Goal: Transaction & Acquisition: Purchase product/service

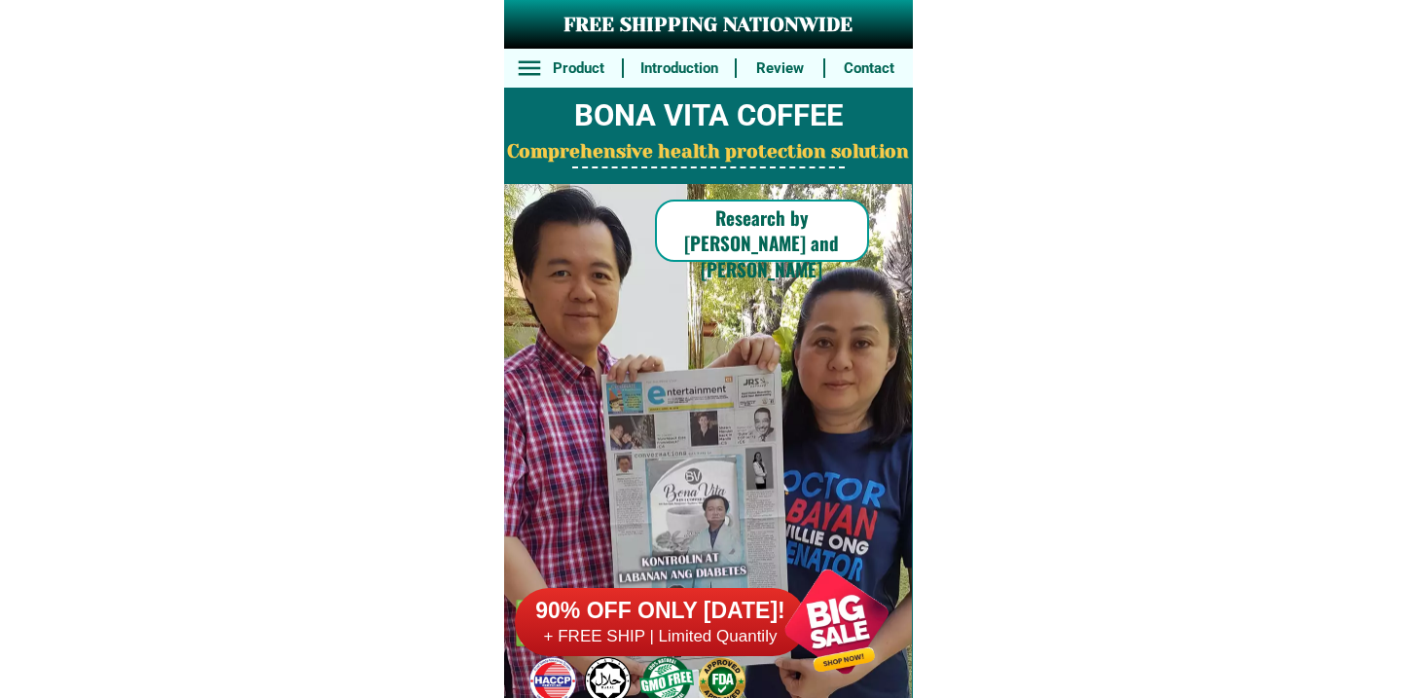
click at [686, 624] on h6 "90% OFF ONLY [DATE]!" at bounding box center [661, 610] width 292 height 29
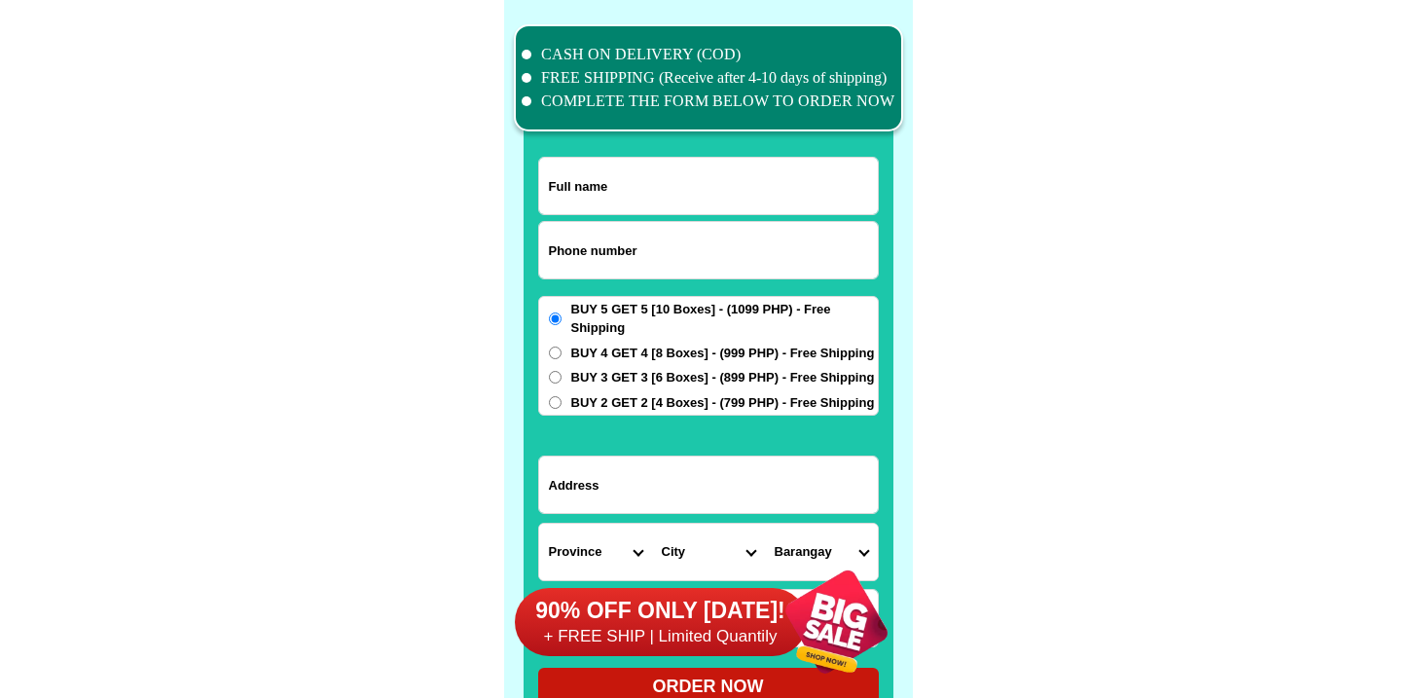
scroll to position [15126, 0]
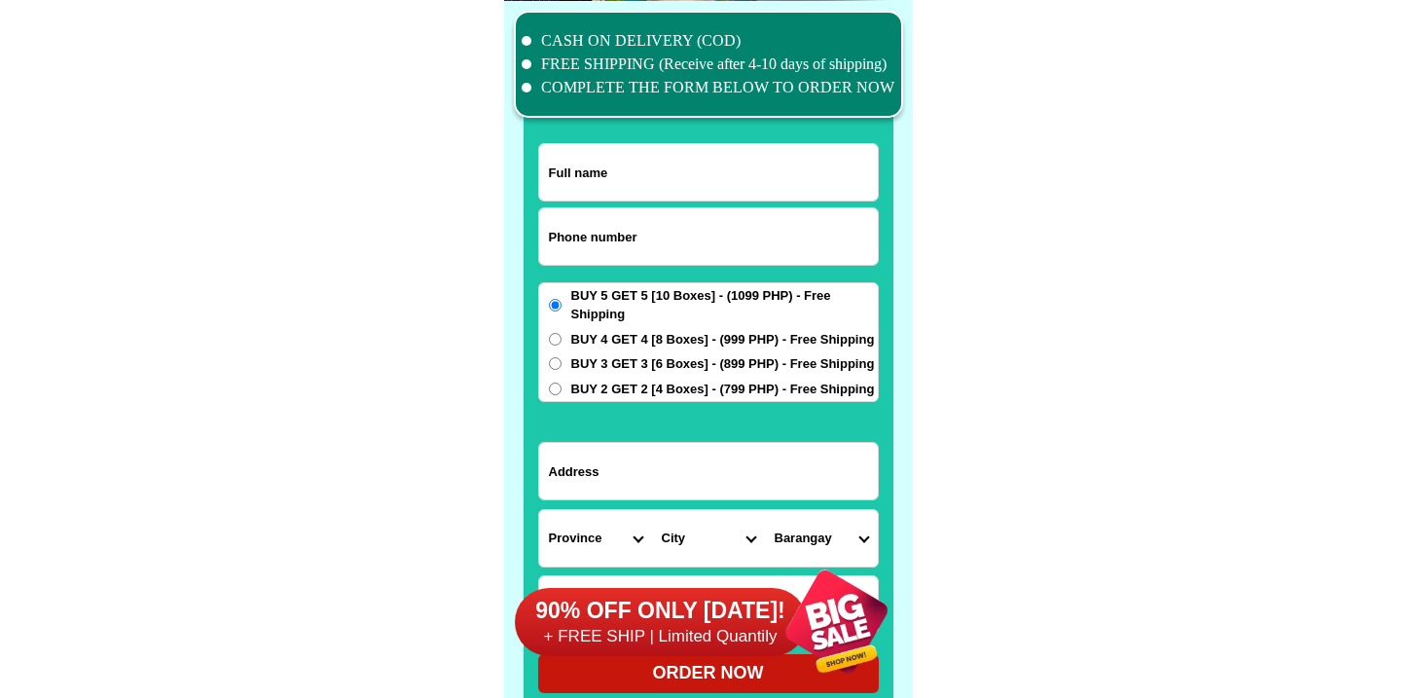
click at [592, 258] on input "Input phone_number" at bounding box center [708, 236] width 339 height 56
paste input "9484267535"
type input "09484267535"
click at [581, 181] on input "Input full_name" at bounding box center [708, 172] width 339 height 56
paste input "Cleottilde b. Rivera"
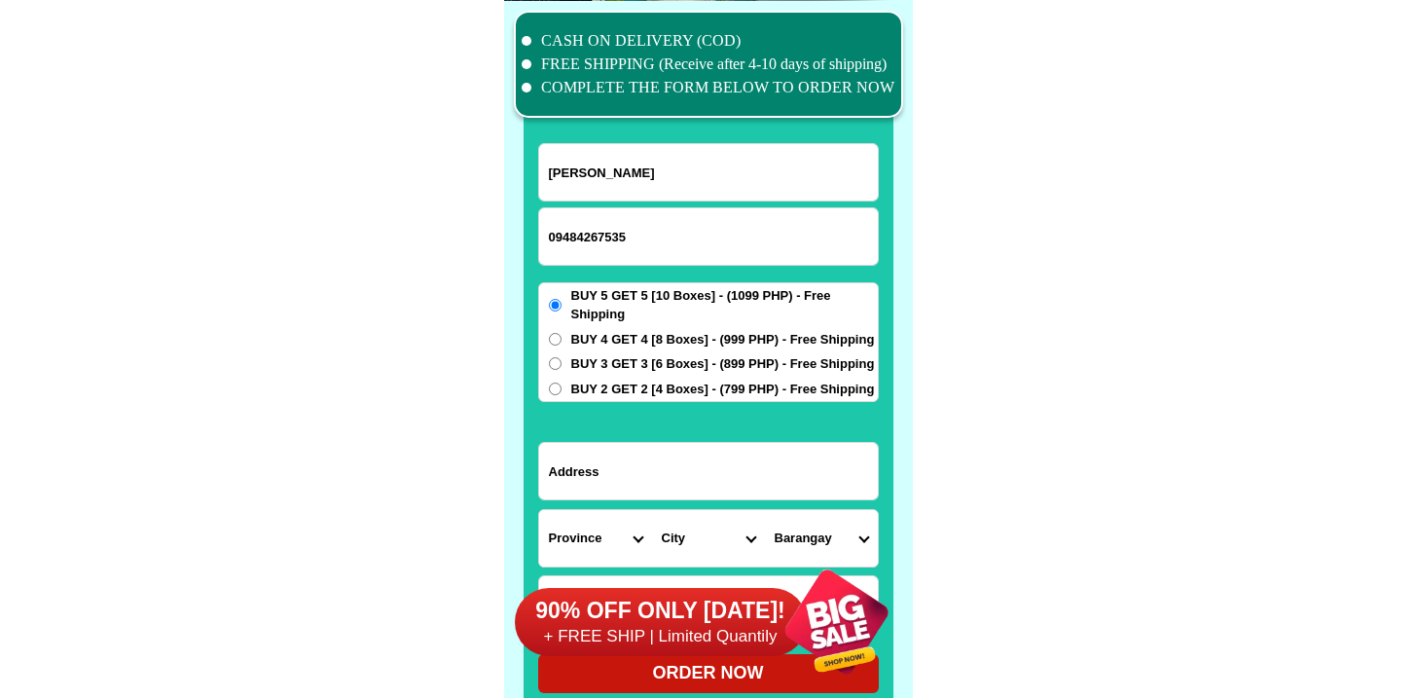
type input "Cleottilde b. Rivera"
click at [621, 485] on input "Input address" at bounding box center [708, 471] width 339 height 56
paste input "Purok 7 centro biday san fernando city of la union"
type input "Purok 7 centro biday san fernando city of la union"
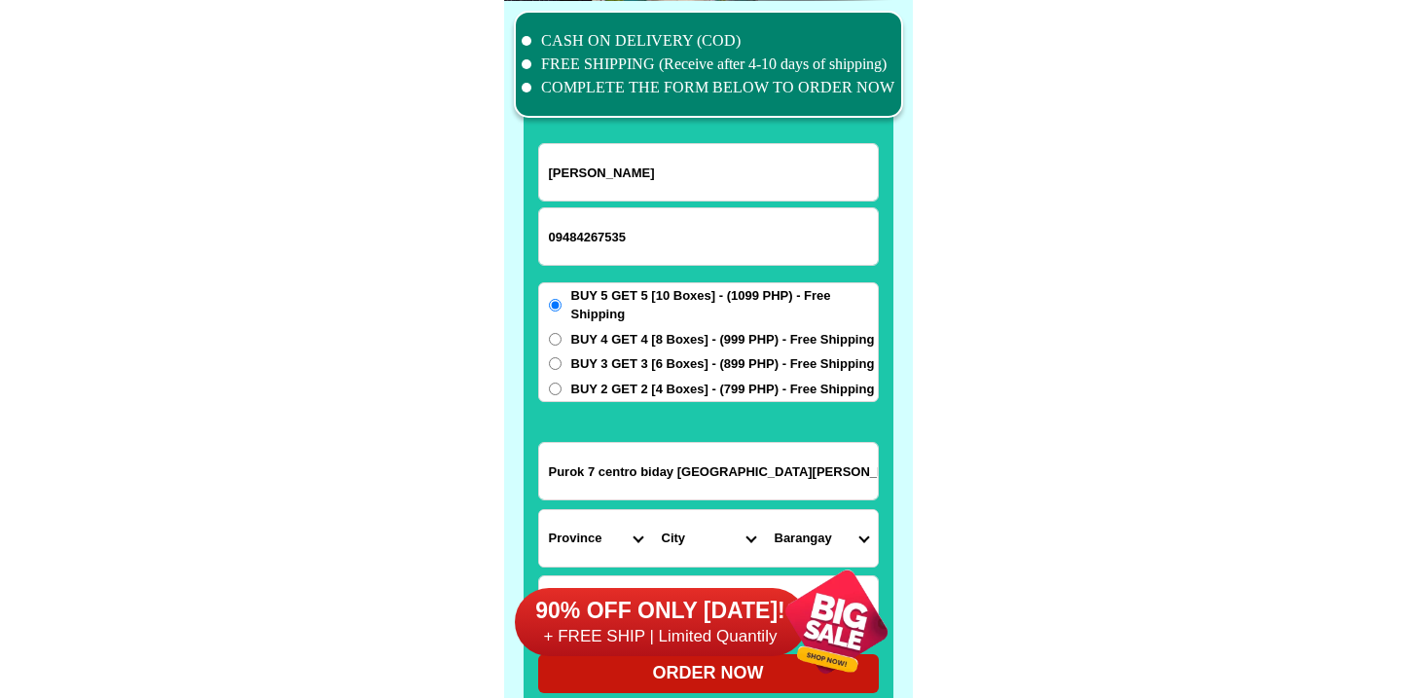
click at [599, 559] on div "90% OFF ONLY TODAY! + FREE SHIP | Limited Quantily" at bounding box center [714, 621] width 398 height 153
click at [595, 535] on select "Province [GEOGRAPHIC_DATA] [GEOGRAPHIC_DATA][PERSON_NAME][GEOGRAPHIC_DATA][GEOG…" at bounding box center [595, 538] width 113 height 56
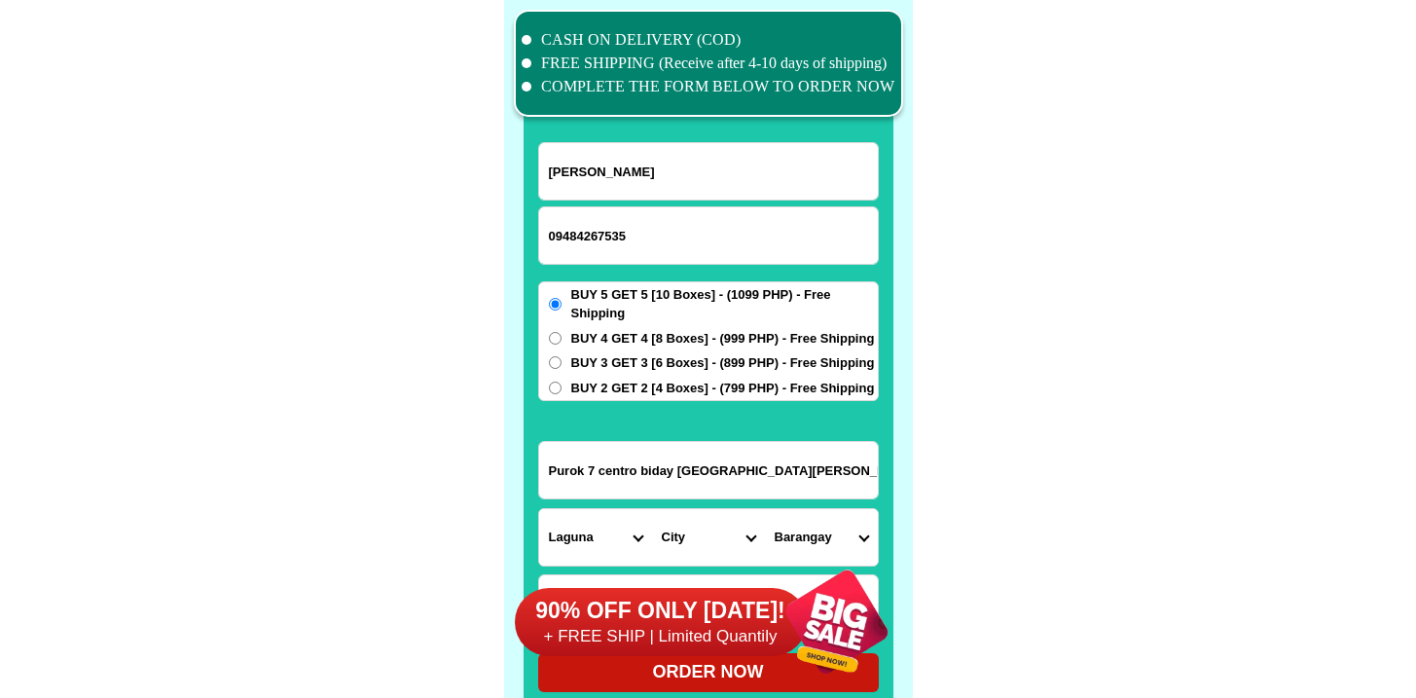
click at [539, 509] on select "Province [GEOGRAPHIC_DATA] [GEOGRAPHIC_DATA][PERSON_NAME][GEOGRAPHIC_DATA][GEOG…" at bounding box center [595, 537] width 113 height 56
click at [578, 523] on select "Province [GEOGRAPHIC_DATA] [GEOGRAPHIC_DATA][PERSON_NAME][GEOGRAPHIC_DATA][GEOG…" at bounding box center [595, 537] width 113 height 56
select select "63_32"
click at [539, 509] on select "Province [GEOGRAPHIC_DATA] [GEOGRAPHIC_DATA][PERSON_NAME][GEOGRAPHIC_DATA][GEOG…" at bounding box center [595, 537] width 113 height 56
click at [653, 538] on select "City Alaminos Bay Binan-city Cabuyao Calamba-city Calauan Cavinti Famy Laguna-k…" at bounding box center [708, 537] width 113 height 56
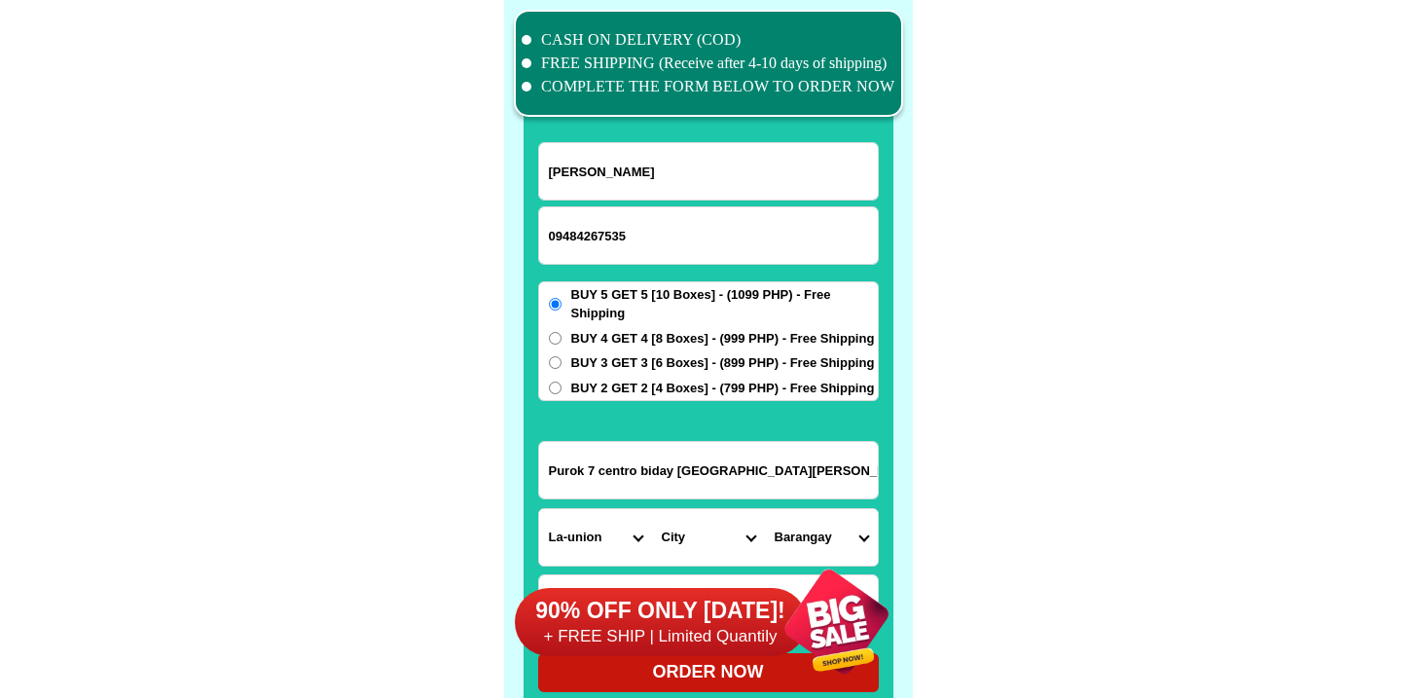
select select "63_324644"
click at [652, 509] on select "City Agoo Aringay Bacnotan Bagulin Balaoan Bangar Bauang Caba La-union-burgos L…" at bounding box center [708, 537] width 113 height 56
click at [828, 529] on select "Barangay Abut Apaleng Bacsil Bangbangolan Bangcusay Barangay i (pob.) Barangay …" at bounding box center [821, 537] width 113 height 56
select select "63_32464421596"
click at [765, 509] on select "Barangay Abut Apaleng Bacsil Bangbangolan Bangcusay Barangay i (pob.) Barangay …" at bounding box center [821, 537] width 113 height 56
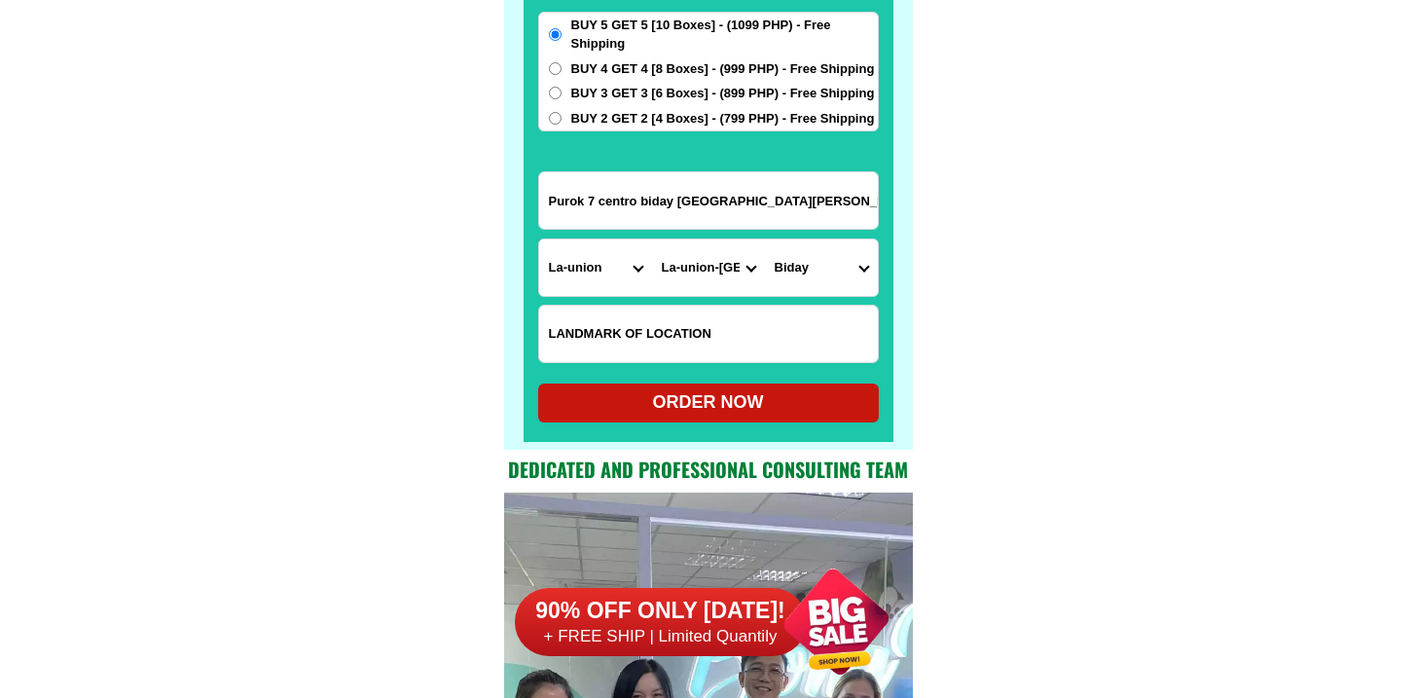
scroll to position [15418, 0]
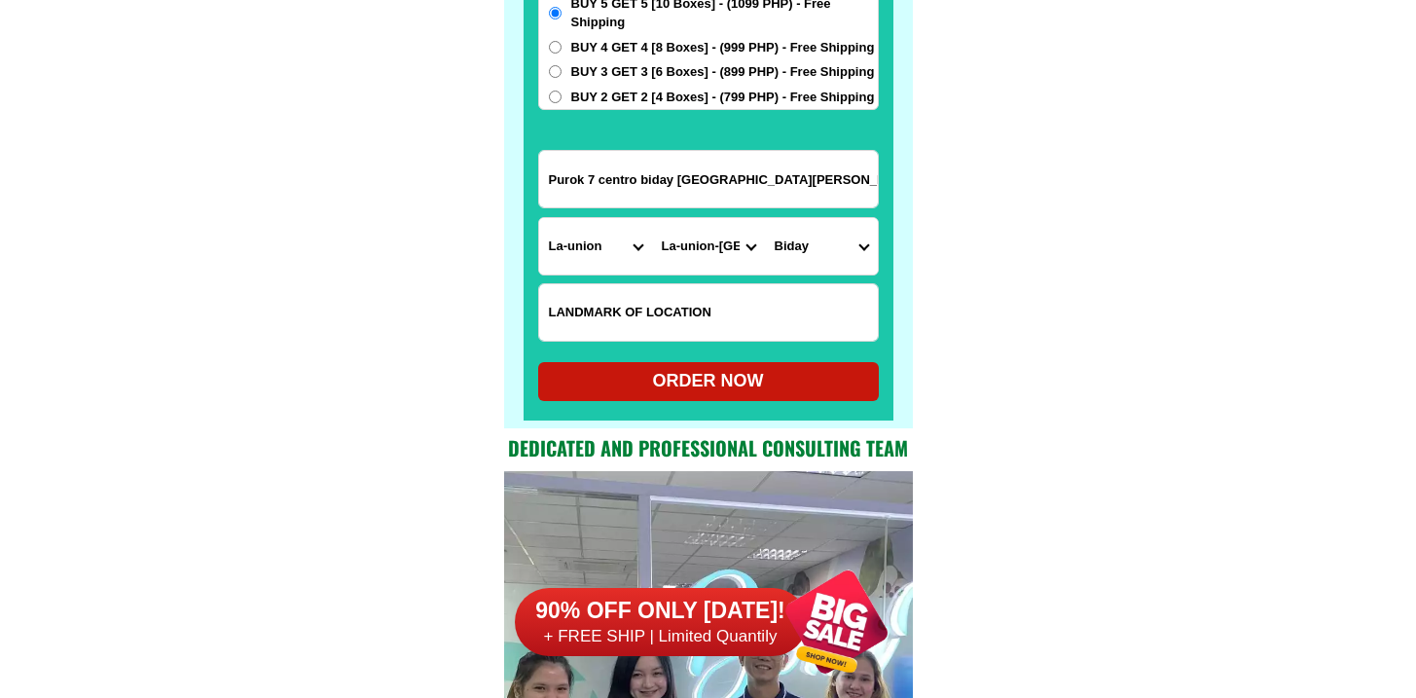
click at [652, 368] on div "ORDER NOW" at bounding box center [708, 381] width 341 height 26
radio input "true"
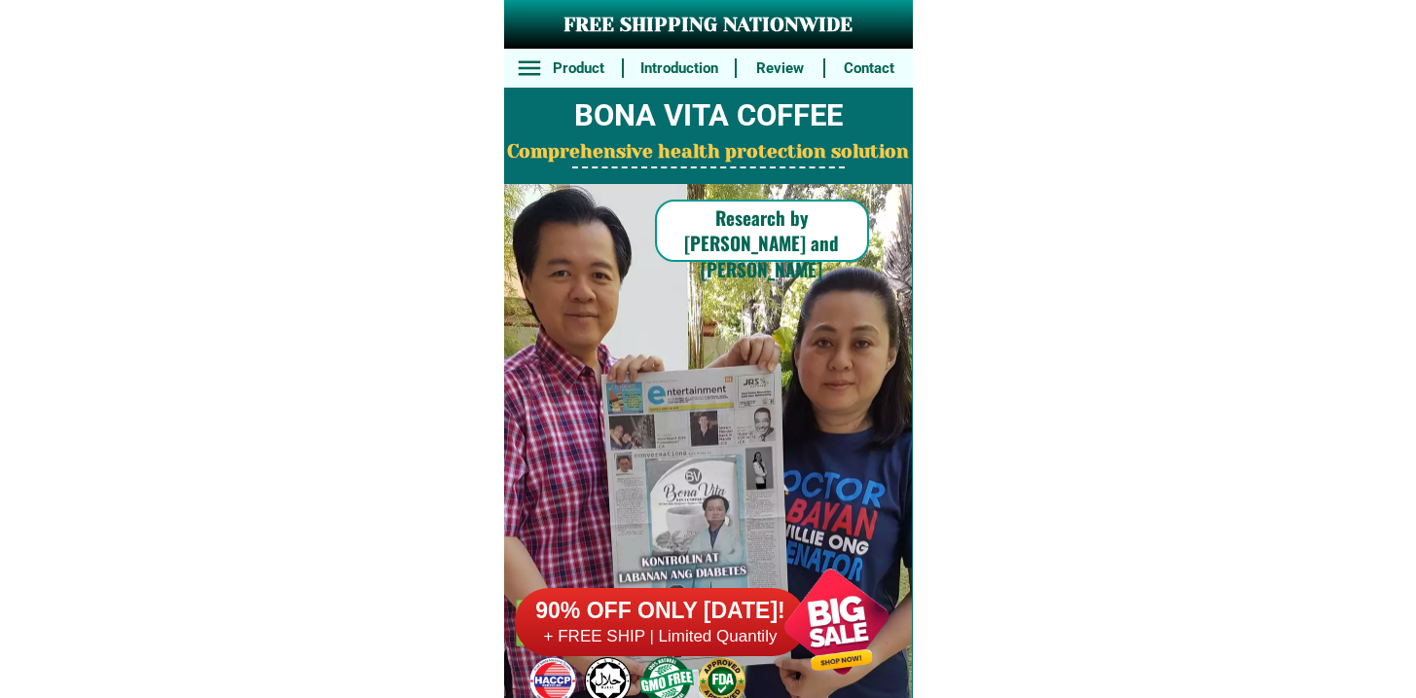
click at [786, 604] on div at bounding box center [836, 621] width 153 height 153
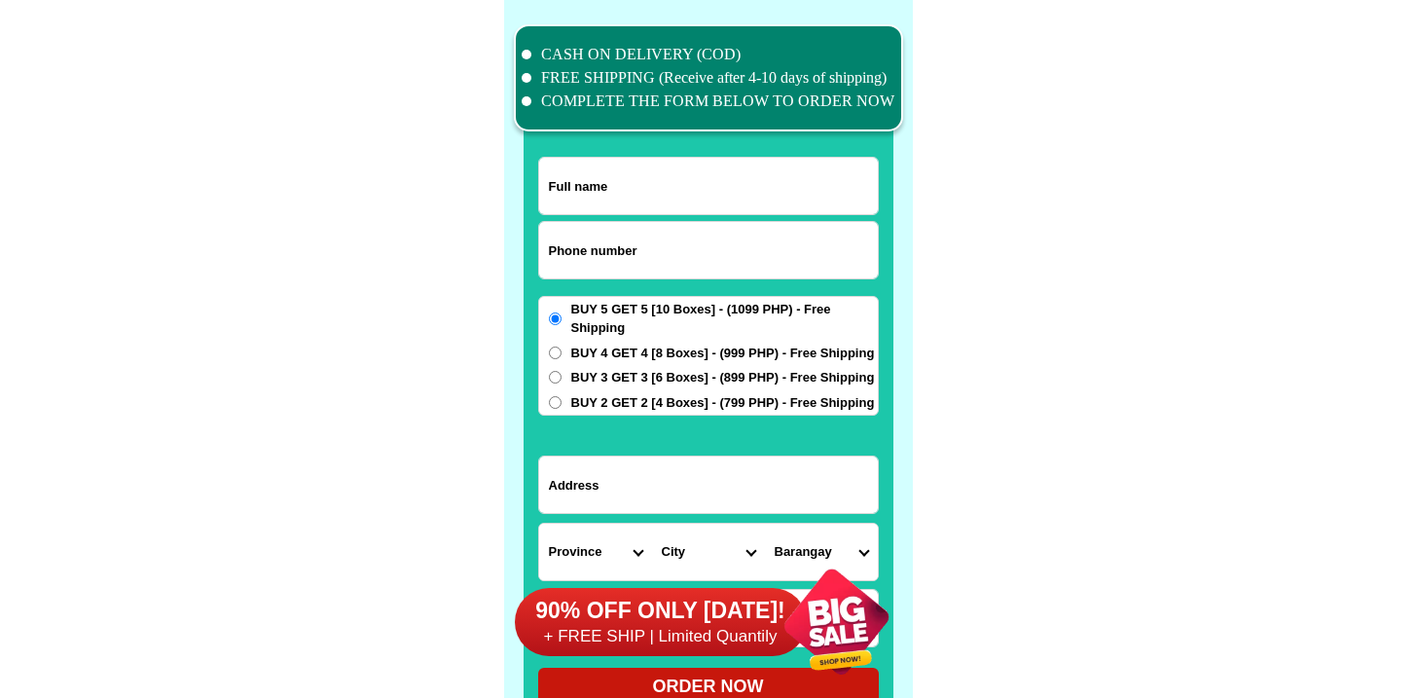
scroll to position [15126, 0]
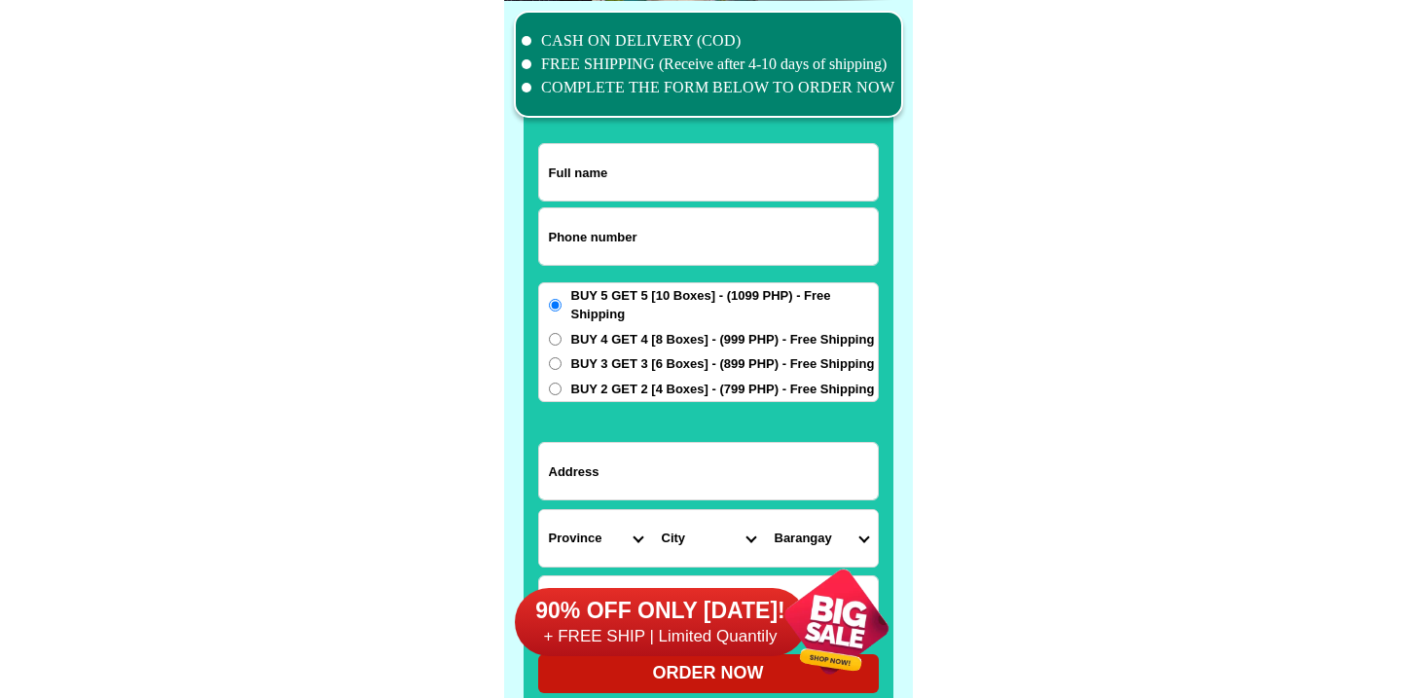
click at [674, 244] on input "Input phone_number" at bounding box center [708, 236] width 339 height 56
paste input "9624802175"
type input "09624802175"
click at [624, 123] on div at bounding box center [709, 370] width 370 height 684
click at [625, 145] on input "Input full_name" at bounding box center [708, 172] width 339 height 56
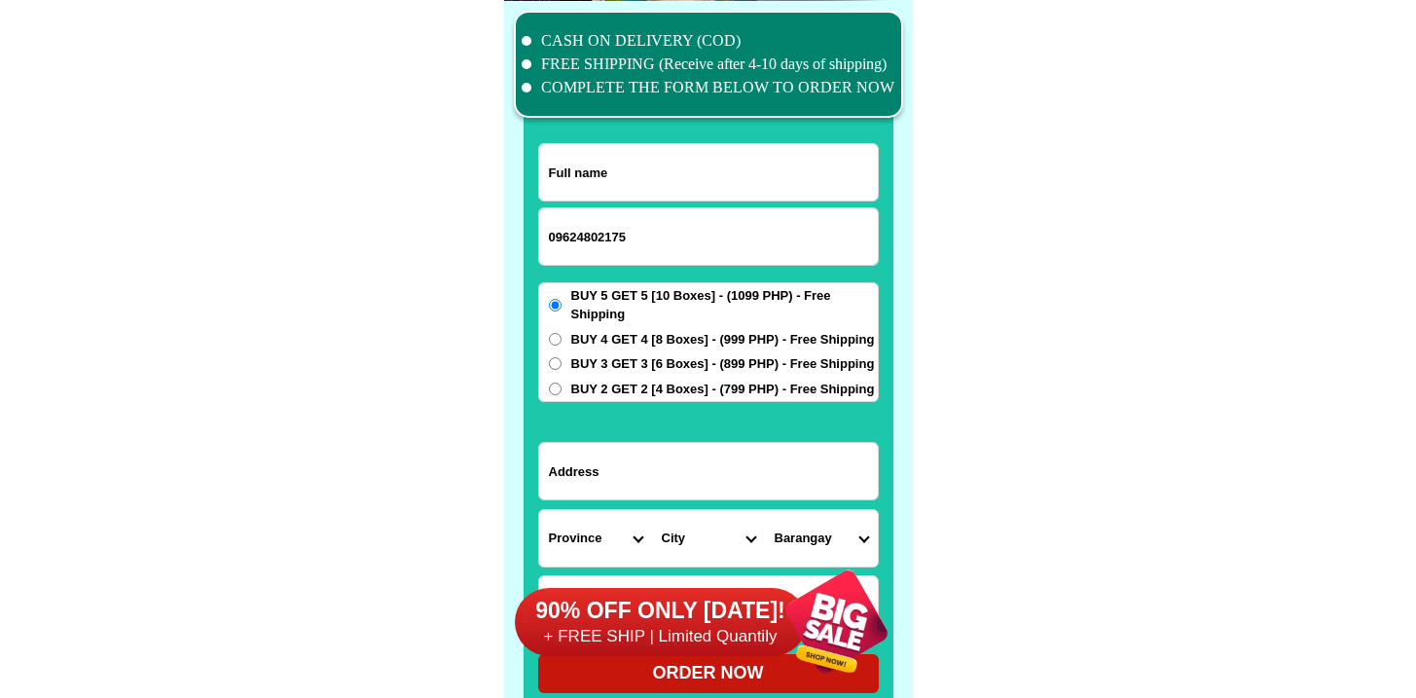
click at [623, 160] on input "Input full_name" at bounding box center [708, 172] width 339 height 56
paste input "Fe [PERSON_NAME] ads : 96 Purok 3 [PERSON_NAME]"
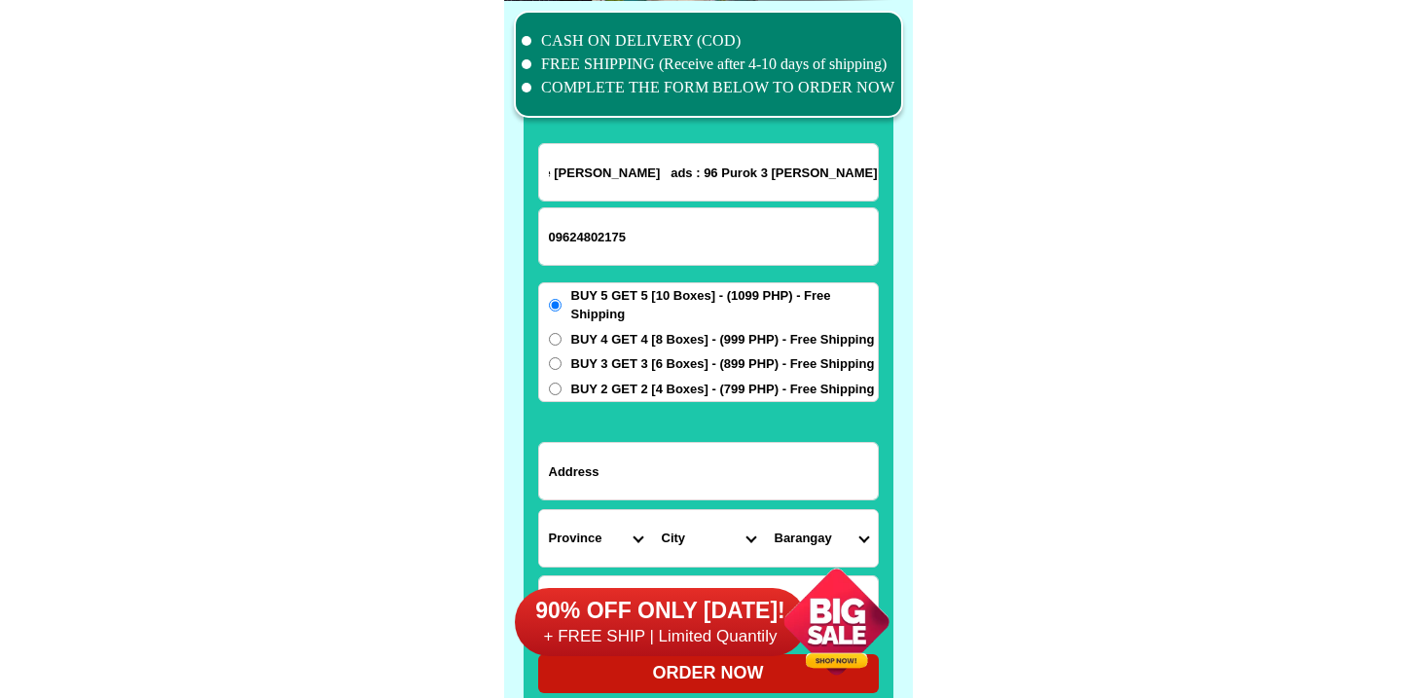
scroll to position [0, 0]
click at [689, 181] on input "Fe [PERSON_NAME] ads : 96 Purok 3 [PERSON_NAME]" at bounding box center [708, 172] width 339 height 56
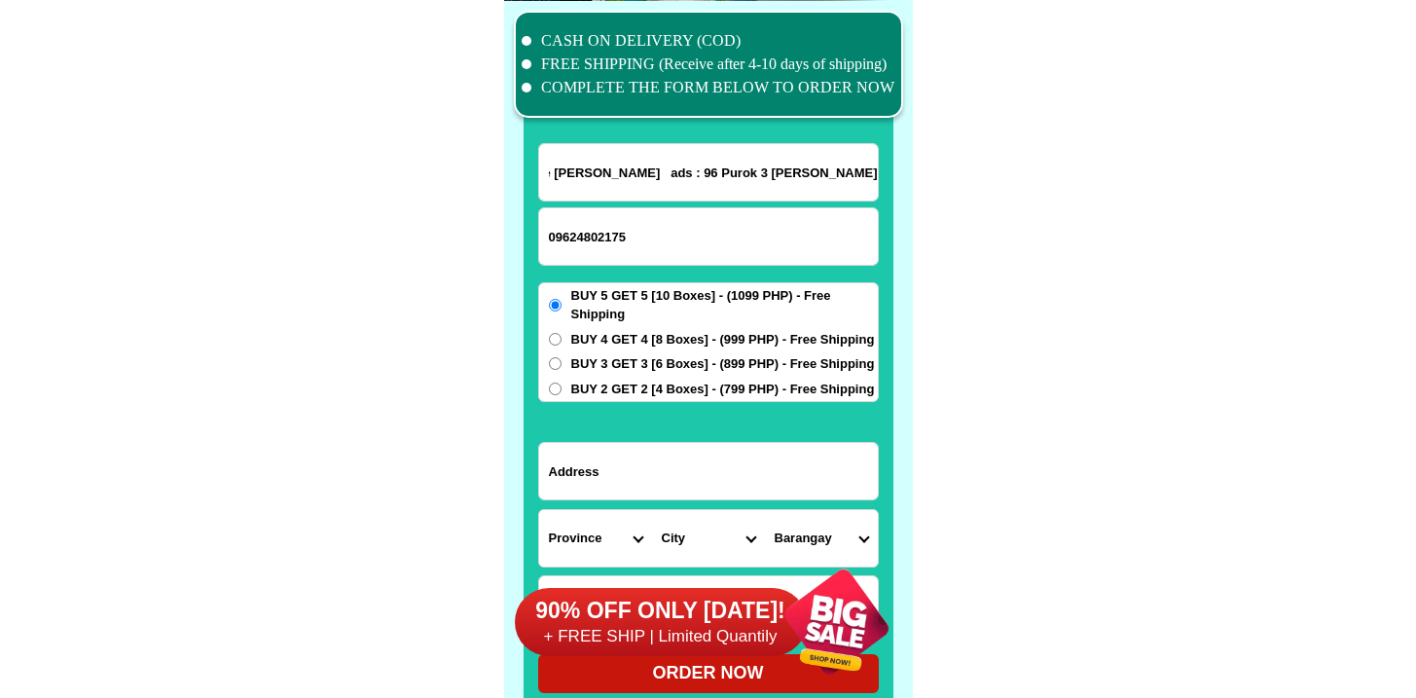
drag, startPoint x: 644, startPoint y: 168, endPoint x: 1411, endPoint y: 227, distance: 769.0
drag, startPoint x: 642, startPoint y: 171, endPoint x: 989, endPoint y: 176, distance: 346.4
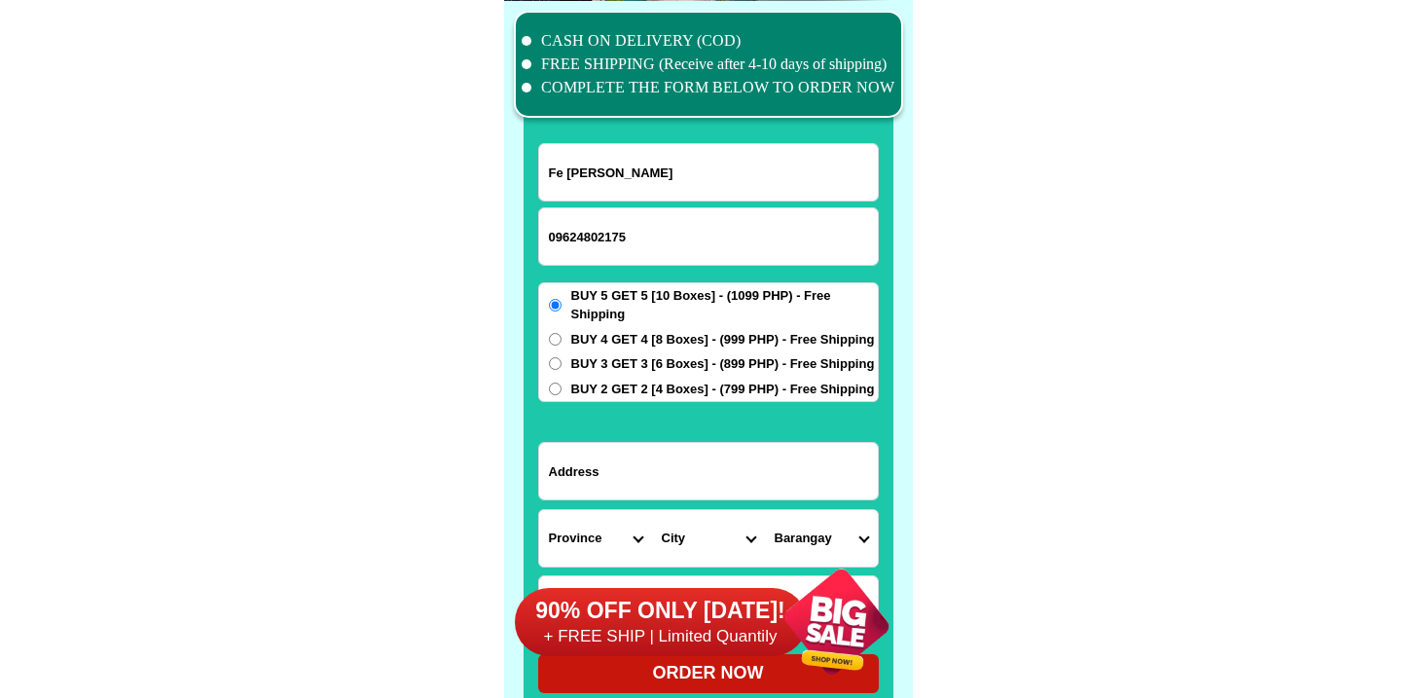
type input "Fe [PERSON_NAME]"
click at [593, 496] on input "Input address" at bounding box center [708, 471] width 339 height 56
paste input "ads : 96 Purok 3 Brgy Pintong Bukawe"
type input "ads : 96 Purok 3 Brgy Pintong Bukawe"
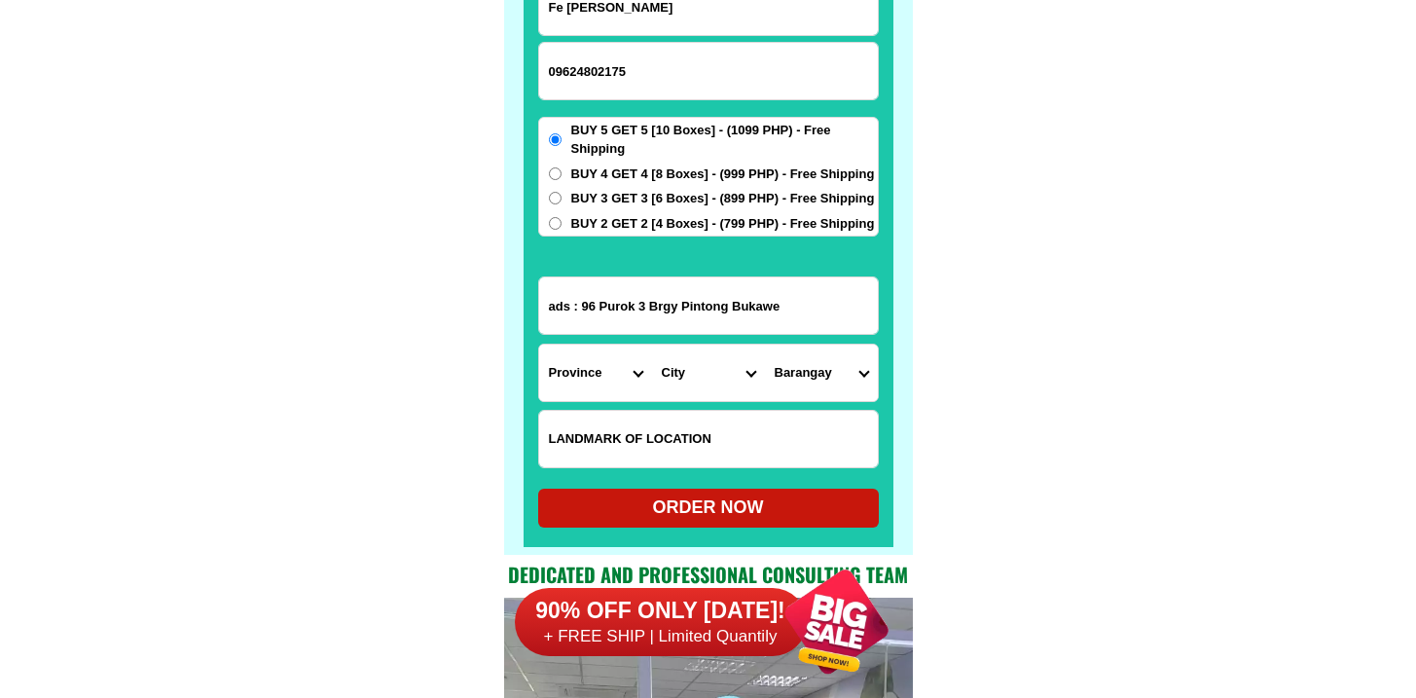
scroll to position [15370, 0]
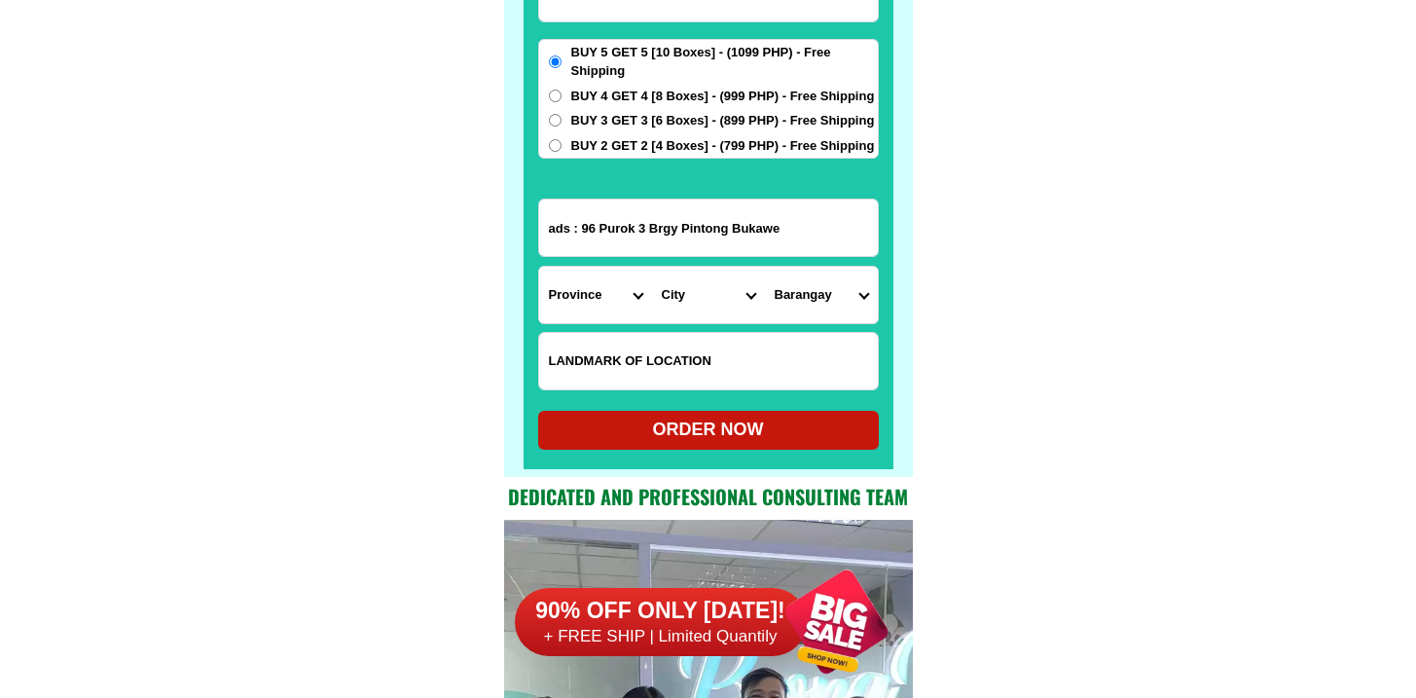
click at [648, 319] on select "Province [GEOGRAPHIC_DATA] [GEOGRAPHIC_DATA][PERSON_NAME][GEOGRAPHIC_DATA][GEOG…" at bounding box center [595, 295] width 113 height 56
click at [710, 353] on input "Input LANDMARKOFLOCATION" at bounding box center [708, 361] width 339 height 56
paste input "Back of [GEOGRAPHIC_DATA] Infront of covered court cp 09624"
type input "Back of [GEOGRAPHIC_DATA] Infront of covered court cp 09624"
click at [609, 306] on select "Province [GEOGRAPHIC_DATA] [GEOGRAPHIC_DATA][PERSON_NAME][GEOGRAPHIC_DATA][GEOG…" at bounding box center [595, 295] width 113 height 56
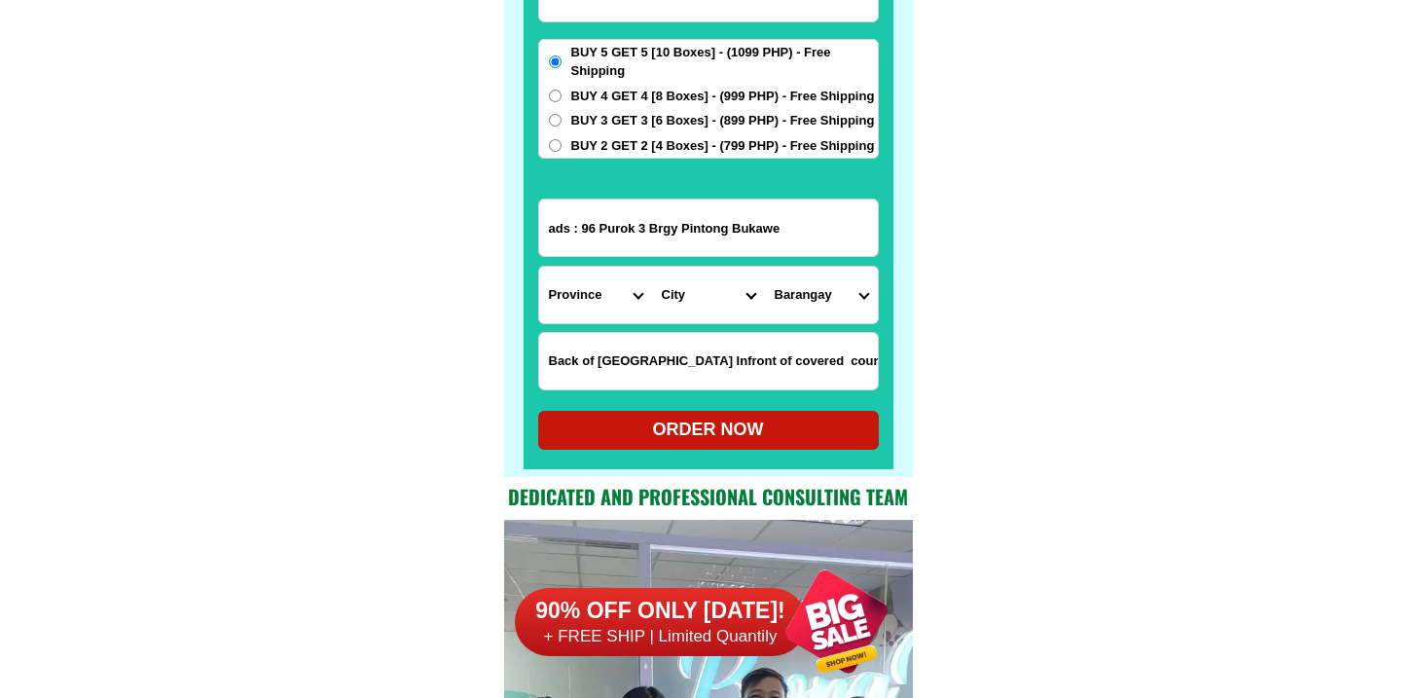
select select "63_993"
click at [539, 267] on select "Province [GEOGRAPHIC_DATA] [GEOGRAPHIC_DATA][PERSON_NAME][GEOGRAPHIC_DATA][GEOG…" at bounding box center [595, 295] width 113 height 56
click at [691, 302] on select "City" at bounding box center [708, 295] width 113 height 56
click at [705, 314] on select "City Angono Antipolo-city [GEOGRAPHIC_DATA] [GEOGRAPHIC_DATA] [GEOGRAPHIC_DATA]…" at bounding box center [708, 295] width 113 height 56
select select "63_993257"
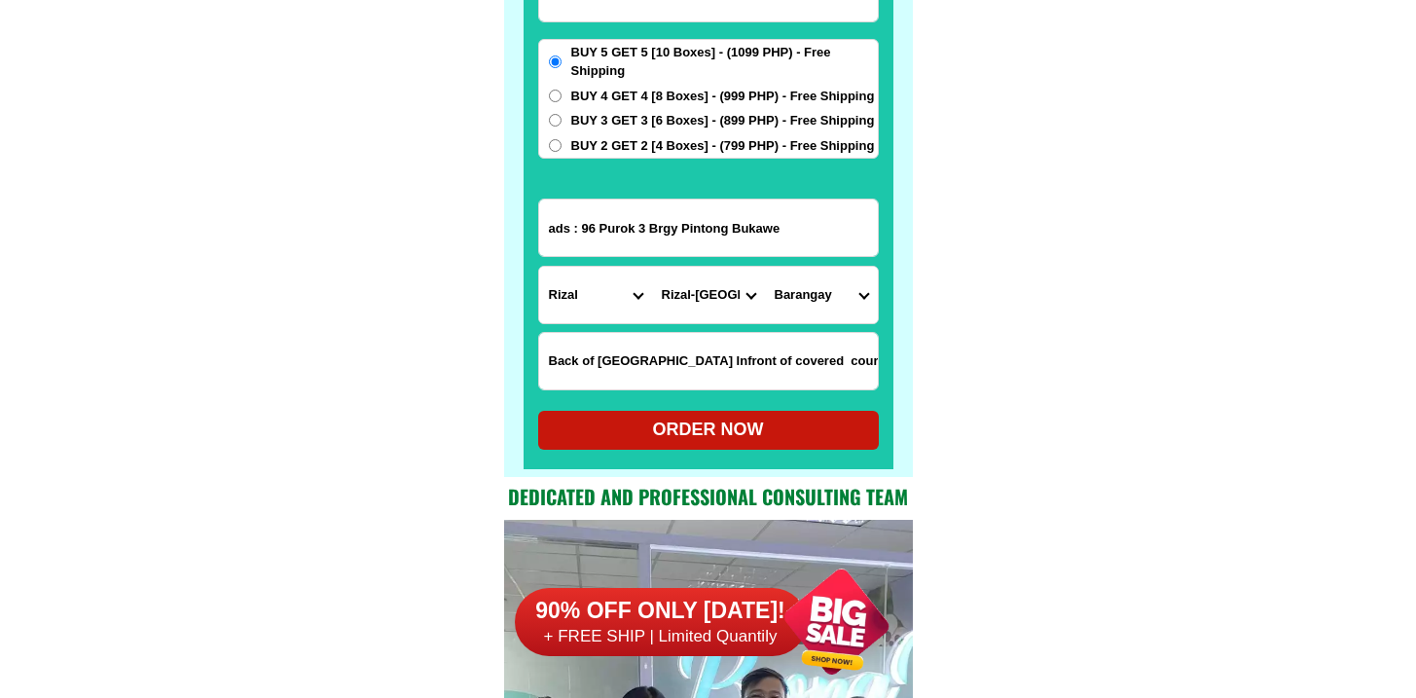
click at [652, 267] on select "City Angono Antipolo-city [GEOGRAPHIC_DATA] [GEOGRAPHIC_DATA] [GEOGRAPHIC_DATA]…" at bounding box center [708, 295] width 113 height 56
click at [820, 294] on select "[GEOGRAPHIC_DATA] i Ampid ii Banaba [PERSON_NAME] bayan 1 [PERSON_NAME] bayan 2…" at bounding box center [821, 295] width 113 height 56
select select "63_9932576937"
click at [765, 267] on select "[GEOGRAPHIC_DATA] i Ampid ii Banaba [PERSON_NAME] bayan 1 [PERSON_NAME] bayan 2…" at bounding box center [821, 295] width 113 height 56
click at [591, 117] on span "BUY 3 GET 3 [6 Boxes] - (899 PHP) - Free Shipping" at bounding box center [723, 120] width 304 height 19
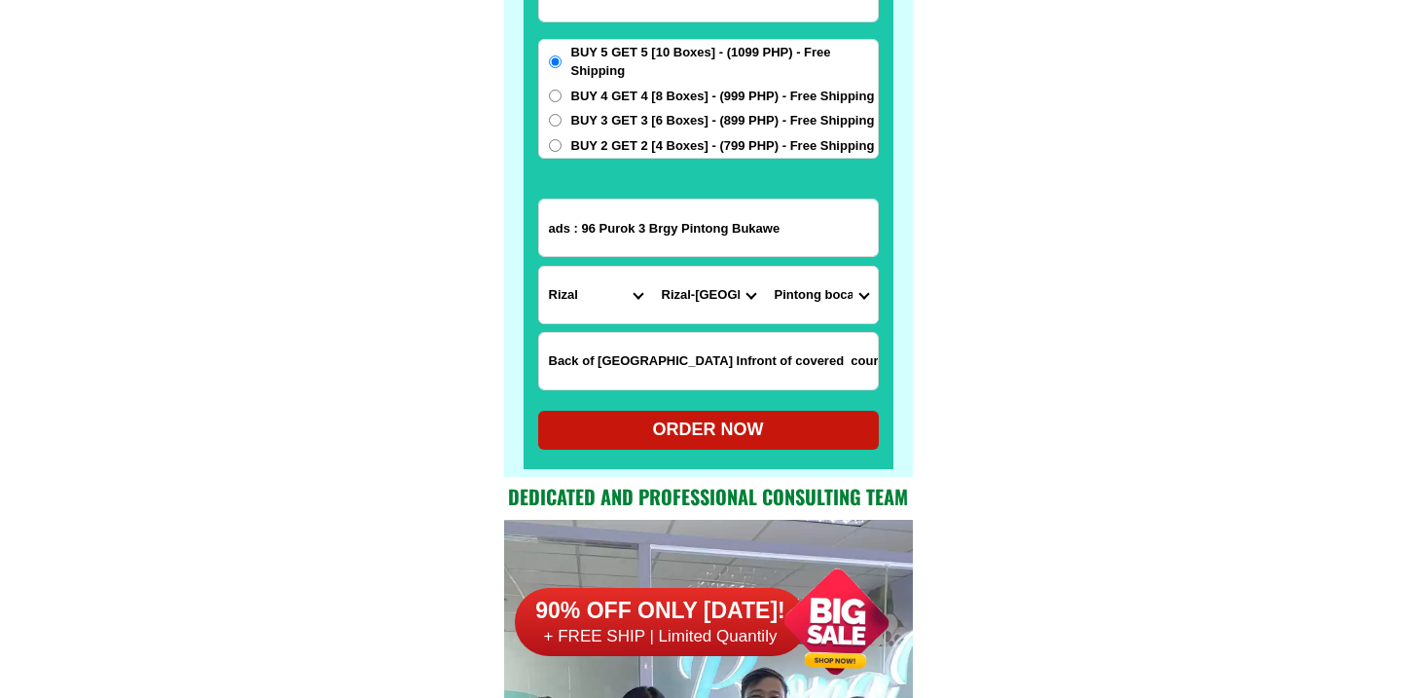
click at [561, 117] on input "BUY 3 GET 3 [6 Boxes] - (899 PHP) - Free Shipping" at bounding box center [555, 120] width 13 height 13
radio input "true"
click at [649, 440] on div "ORDER NOW" at bounding box center [708, 429] width 341 height 26
type input "Fe [PERSON_NAME]"
type input "ads : 96 Purok 3 Brgy Pintong Bukawe"
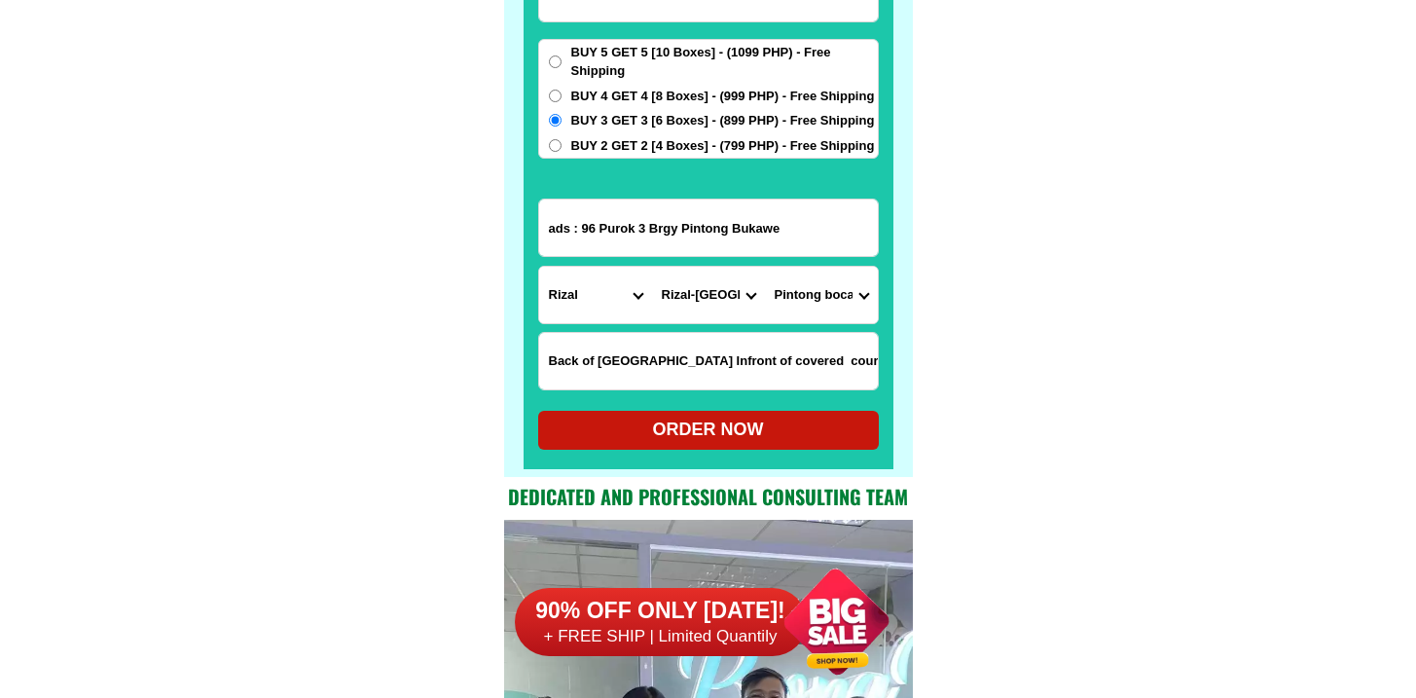
radio input "true"
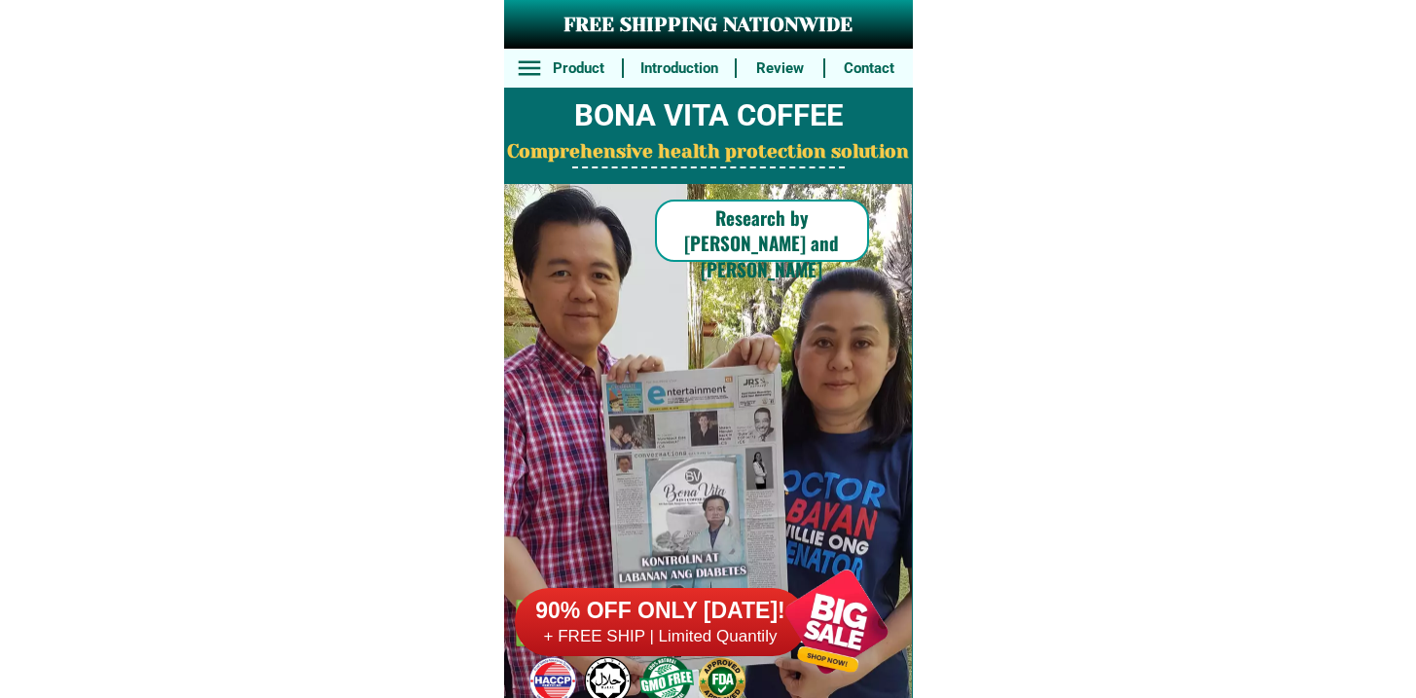
click at [714, 617] on h6 "90% OFF ONLY [DATE]!" at bounding box center [661, 610] width 292 height 29
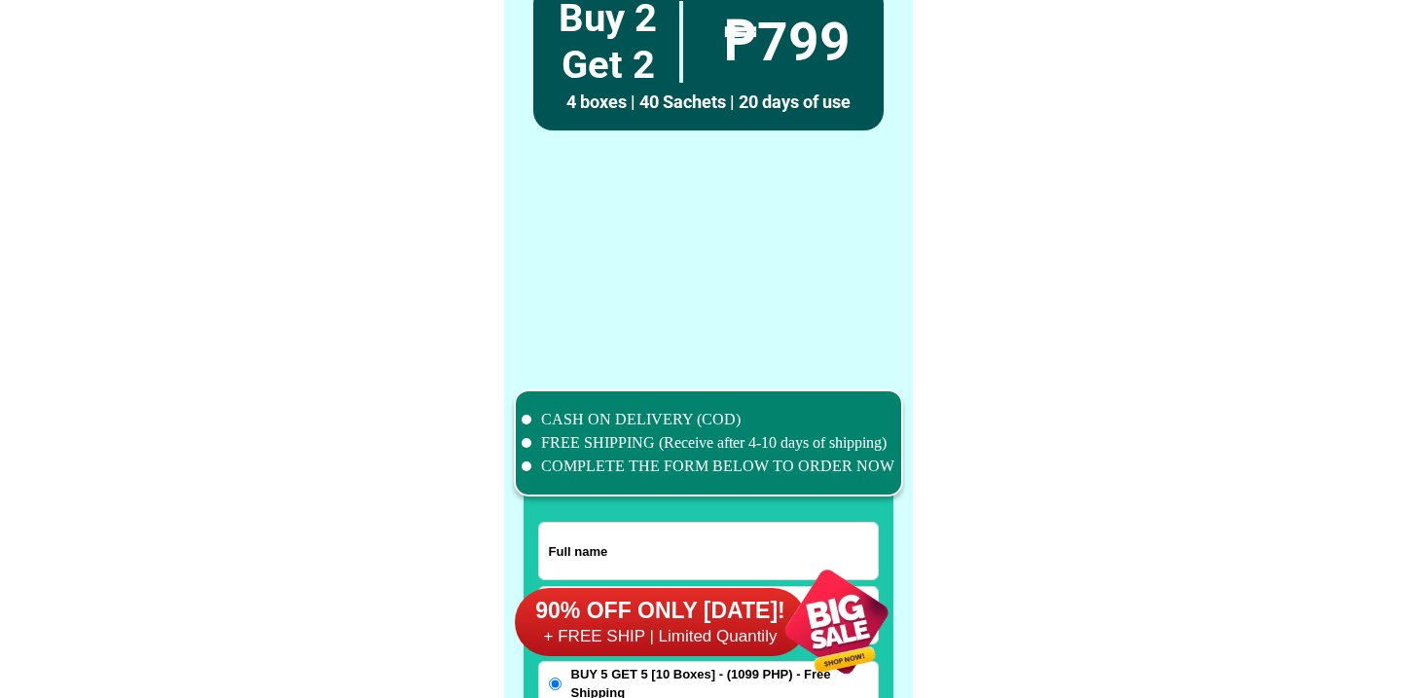
scroll to position [15126, 0]
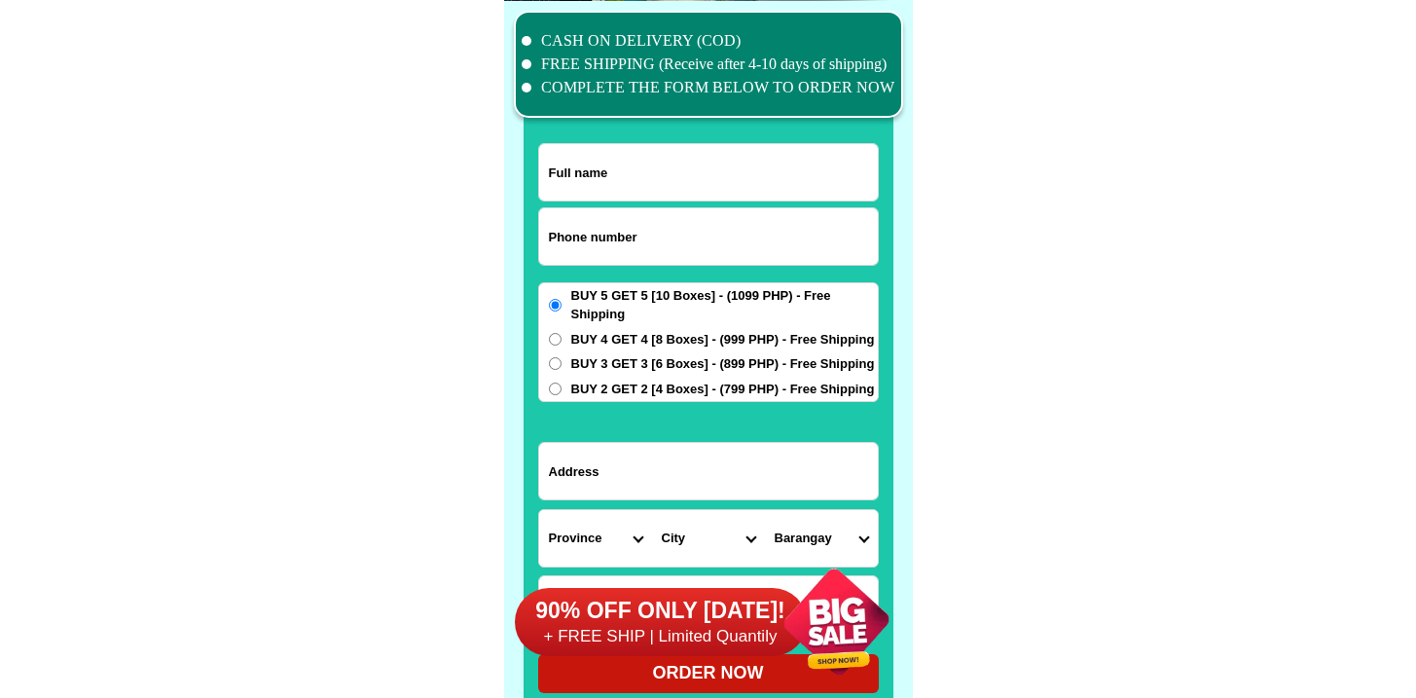
click at [598, 227] on input "Input phone_number" at bounding box center [708, 236] width 339 height 56
paste input "9974614647"
type input "09974614647"
click at [637, 215] on input "09974614647" at bounding box center [708, 236] width 339 height 56
click at [641, 181] on input "Input full_name" at bounding box center [708, 172] width 339 height 56
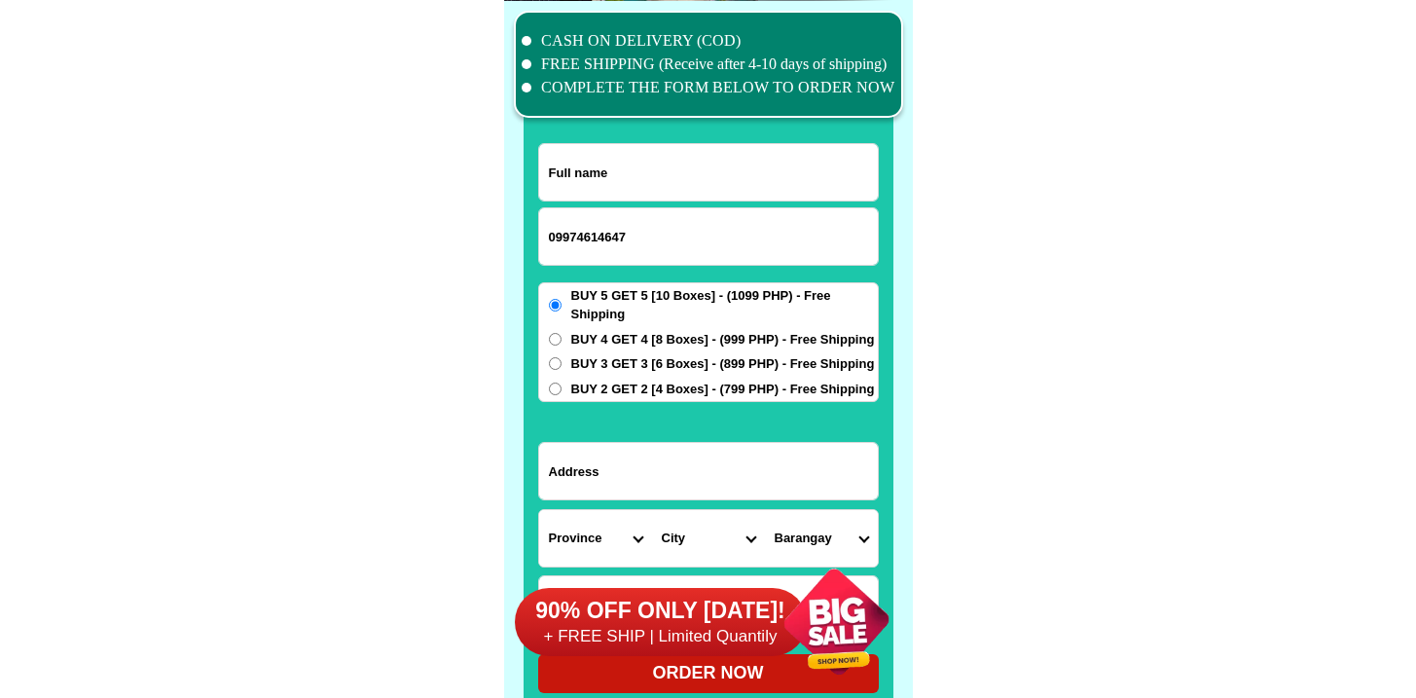
paste input "Elisa. Geronimo"
type input "Elisa. Geronimo"
click at [636, 482] on input "Input address" at bounding box center [708, 471] width 339 height 56
paste input "NEAR JOLIBEE STO ROSARIO"
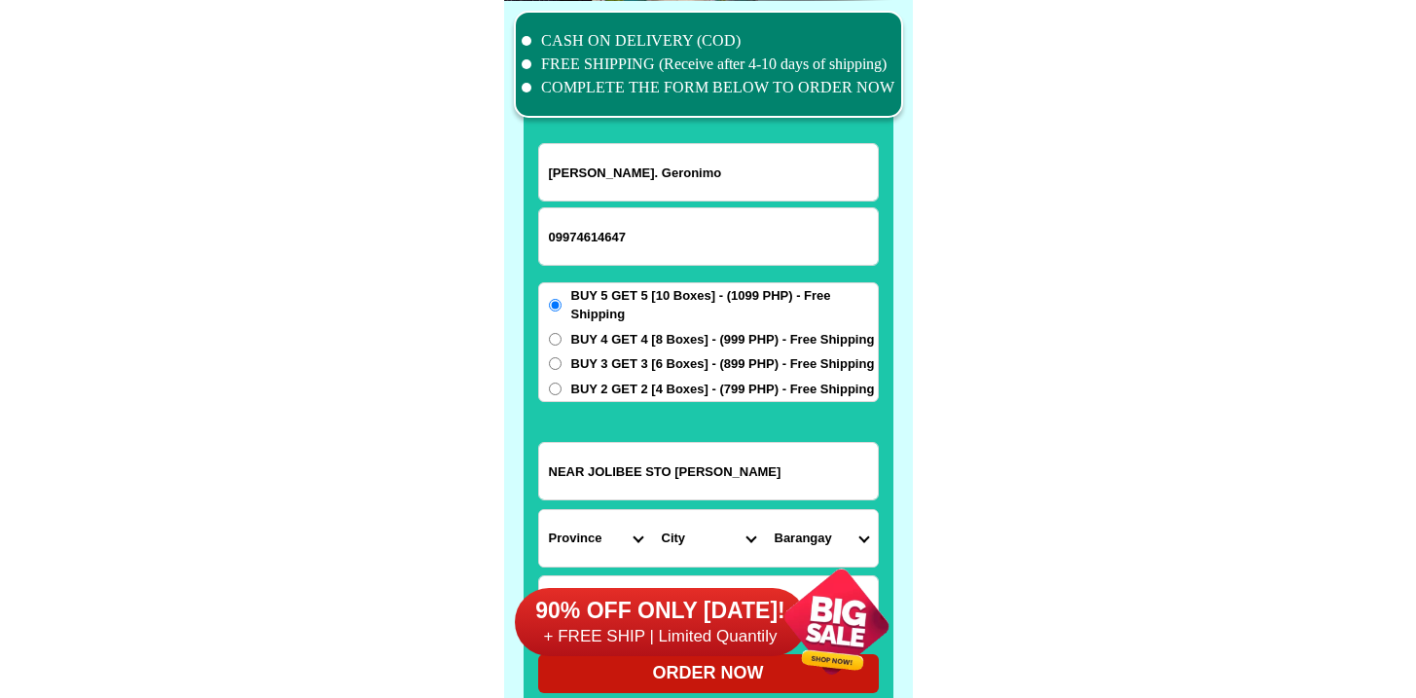
type input "NEAR JOLIBEE STO ROSARIO"
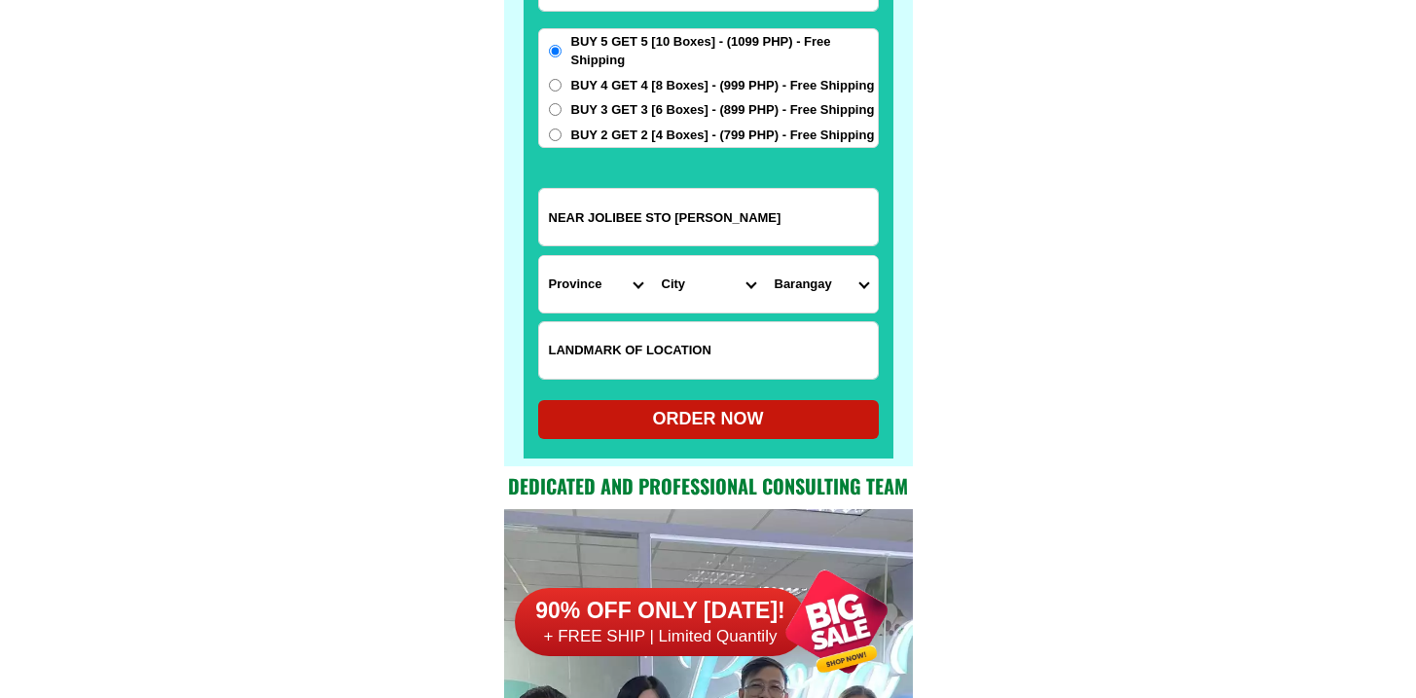
scroll to position [15429, 0]
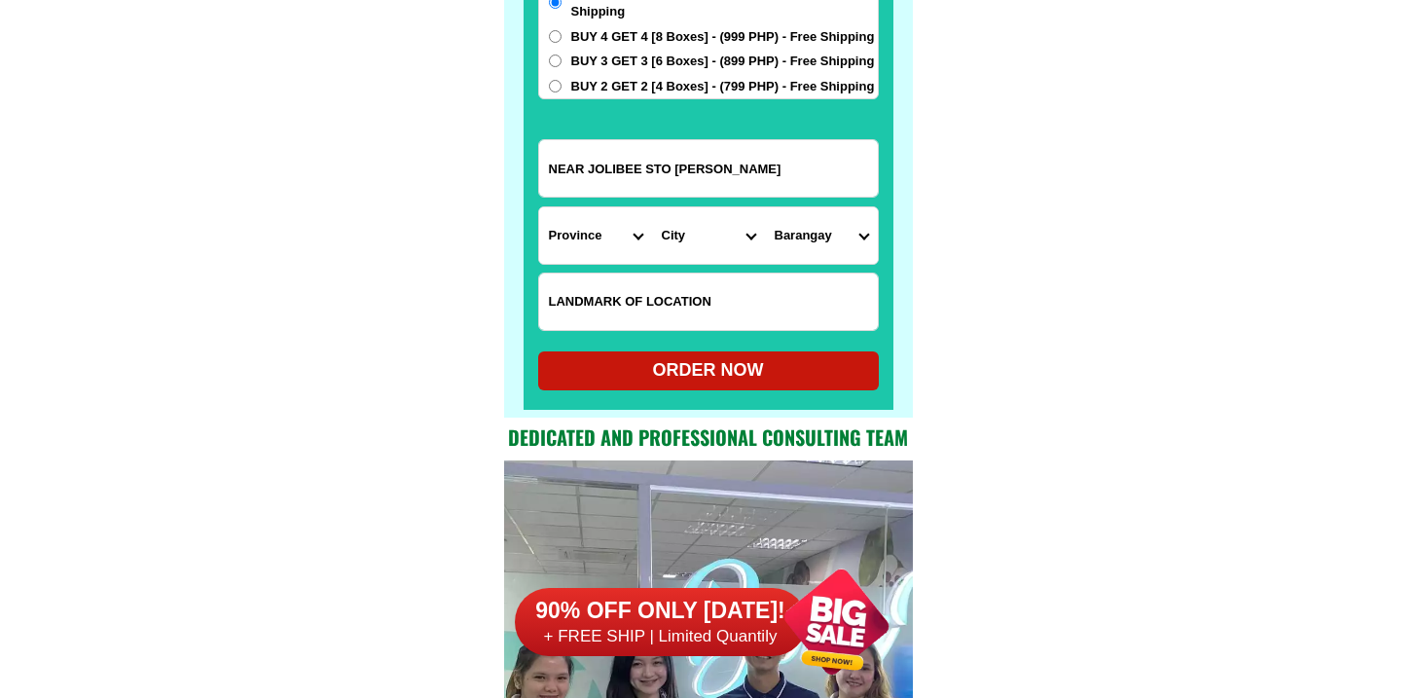
click at [587, 235] on select "Province [GEOGRAPHIC_DATA] [GEOGRAPHIC_DATA][PERSON_NAME][GEOGRAPHIC_DATA][GEOG…" at bounding box center [595, 235] width 113 height 56
select select "63_691"
click at [539, 207] on select "Province [GEOGRAPHIC_DATA] [GEOGRAPHIC_DATA][PERSON_NAME][GEOGRAPHIC_DATA][GEOG…" at bounding box center [595, 235] width 113 height 56
click at [684, 256] on select "City Bacolod Baloi Baroy Iligan-city Kauswagan Kolambugan Lala Lanao-del-norte-…" at bounding box center [708, 235] width 113 height 56
select select "63_6916361"
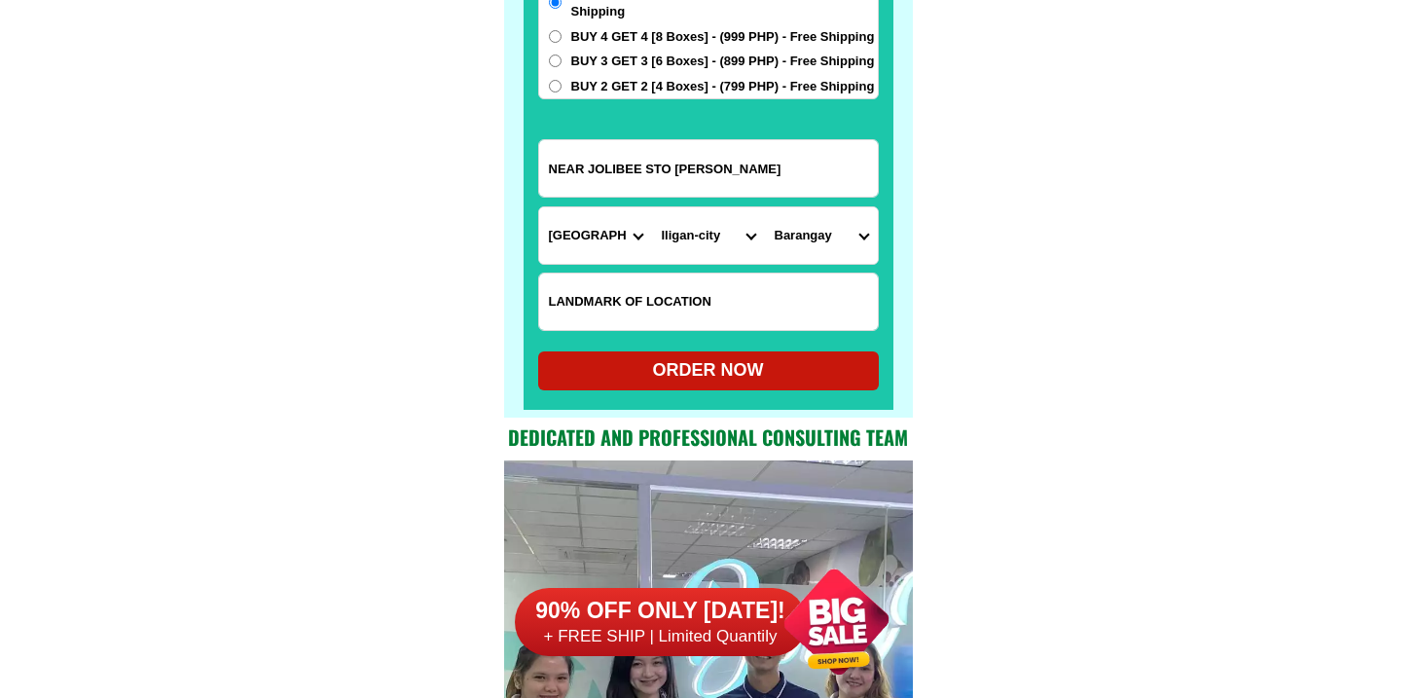
click at [652, 207] on select "City Bacolod Baloi Baroy Iligan-city Kauswagan Kolambugan Lala Lanao-del-norte-…" at bounding box center [708, 235] width 113 height 56
click at [816, 228] on select "Barangay Abuno Acmac Bagong silang Bonbonon Bunawan Buru-un Dalipuga Del carmen…" at bounding box center [821, 235] width 113 height 56
click at [795, 233] on select "Barangay Abuno Acmac Bagong silang Bonbonon Bunawan Buru-un Dalipuga Del carmen…" at bounding box center [821, 235] width 113 height 56
select select "63_69163615637"
click at [765, 207] on select "Barangay Abuno Acmac Bagong silang Bonbonon Bunawan Buru-un Dalipuga Del carmen…" at bounding box center [821, 235] width 113 height 56
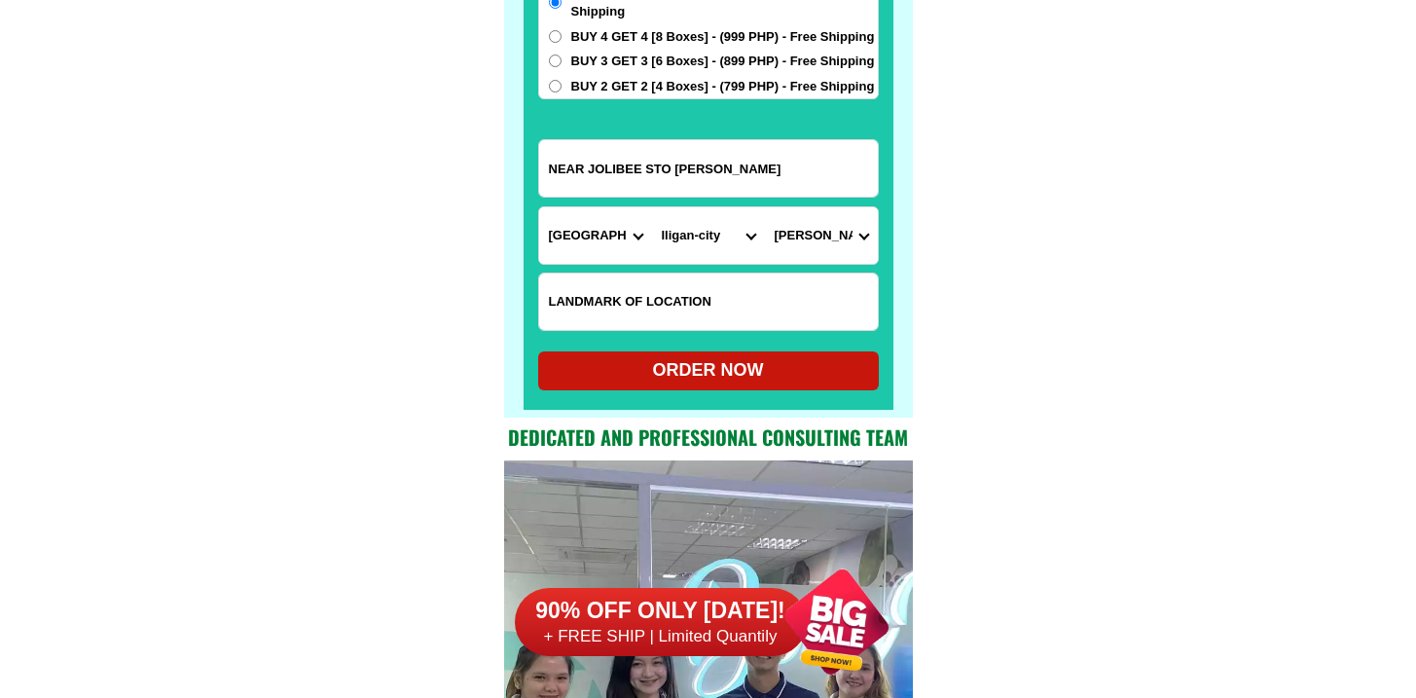
click at [697, 358] on div "ORDER NOW" at bounding box center [708, 370] width 341 height 26
radio input "true"
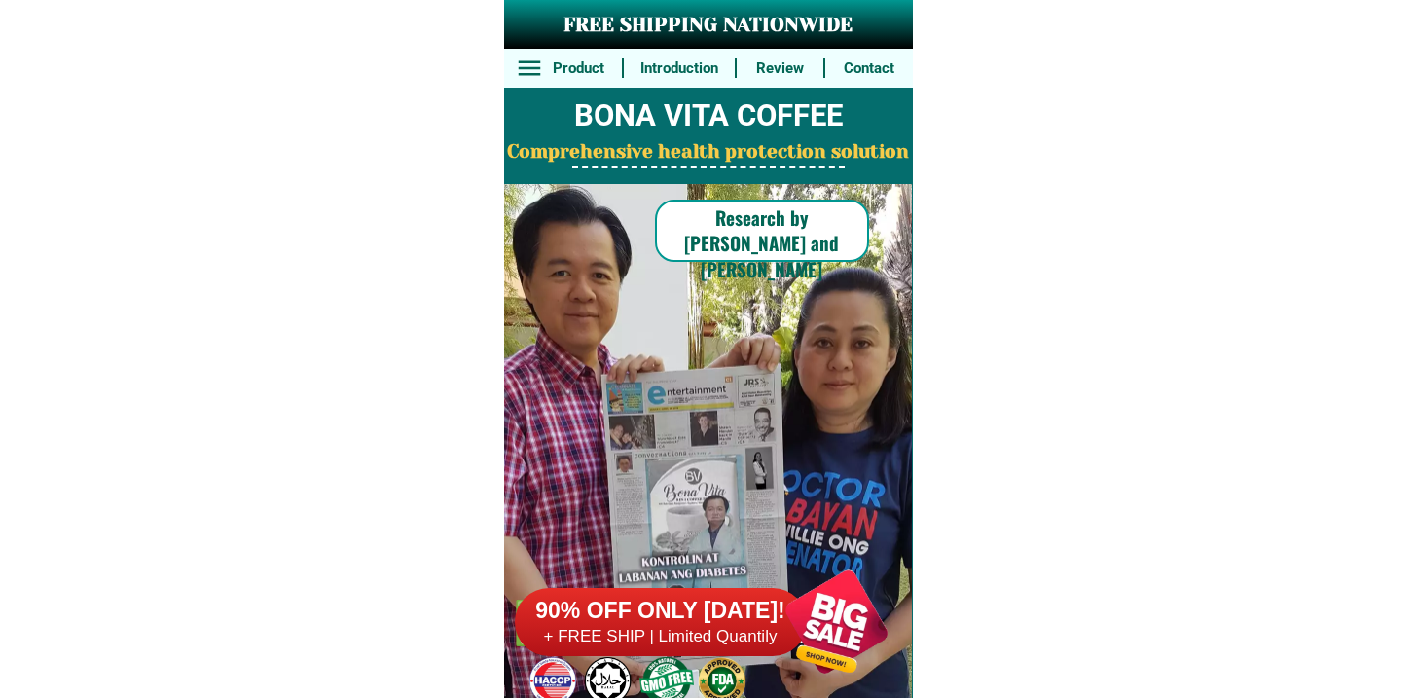
click at [689, 611] on h6 "90% OFF ONLY [DATE]!" at bounding box center [661, 610] width 292 height 29
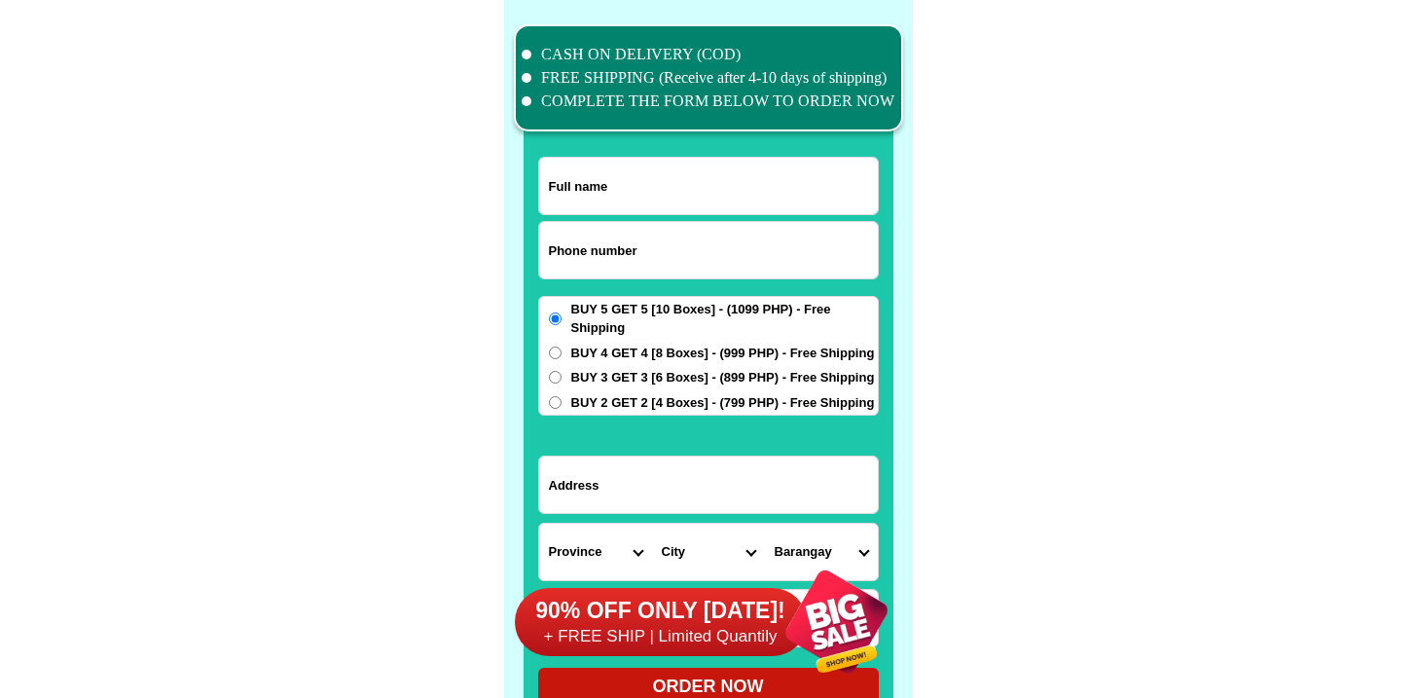
scroll to position [15126, 0]
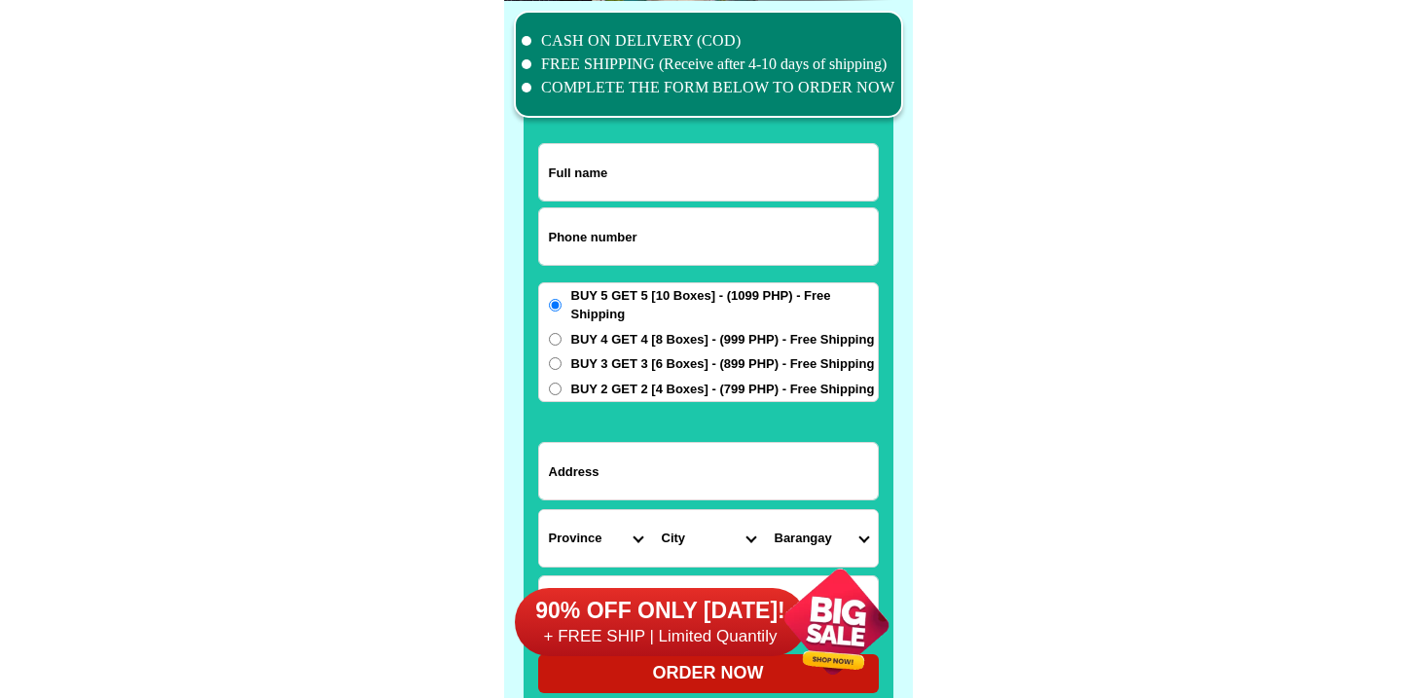
click at [635, 255] on input "Input phone_number" at bounding box center [708, 236] width 339 height 56
paste input "9468682183"
type input "09468682183"
click at [633, 163] on input "Input full_name" at bounding box center [708, 172] width 339 height 56
paste input "Catalina s. Dano"
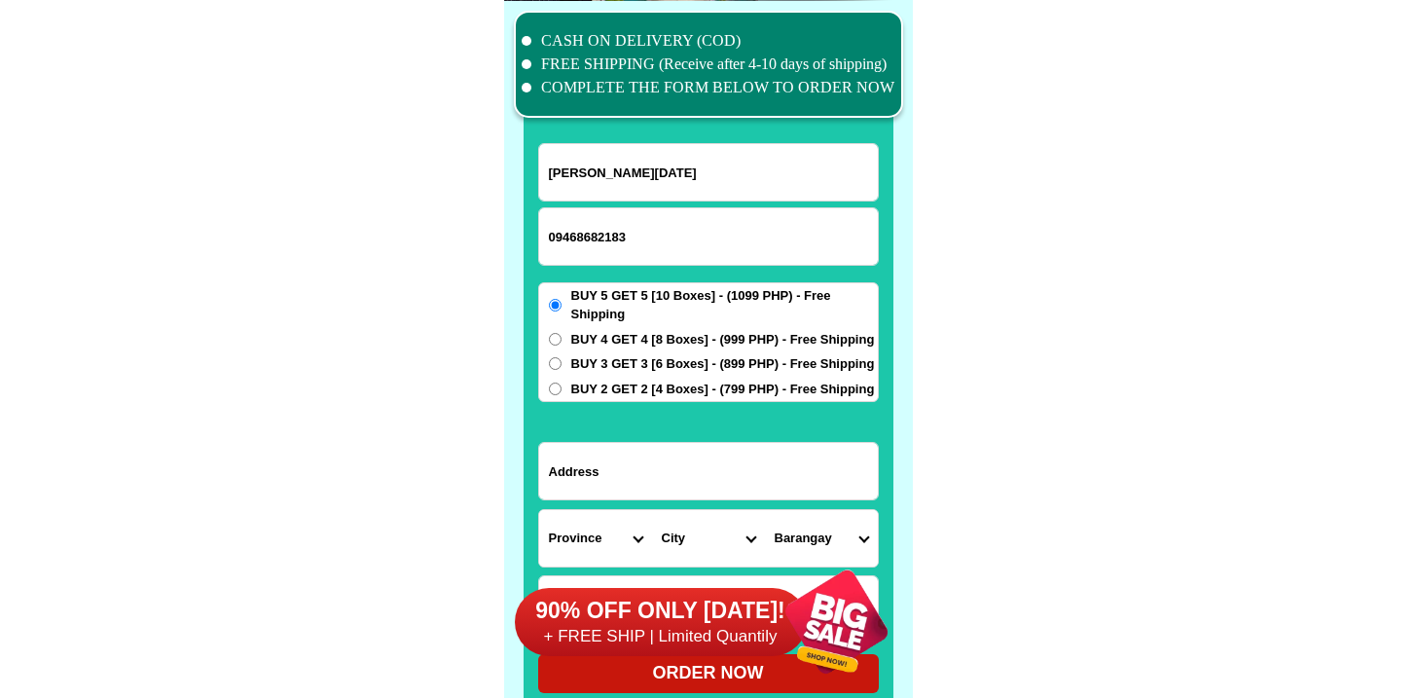
type input "Catalina s. Dano"
click at [611, 482] on input "Input address" at bounding box center [708, 471] width 339 height 56
paste input "P.3 Naga ,Jimenez, Misamis Occidental"
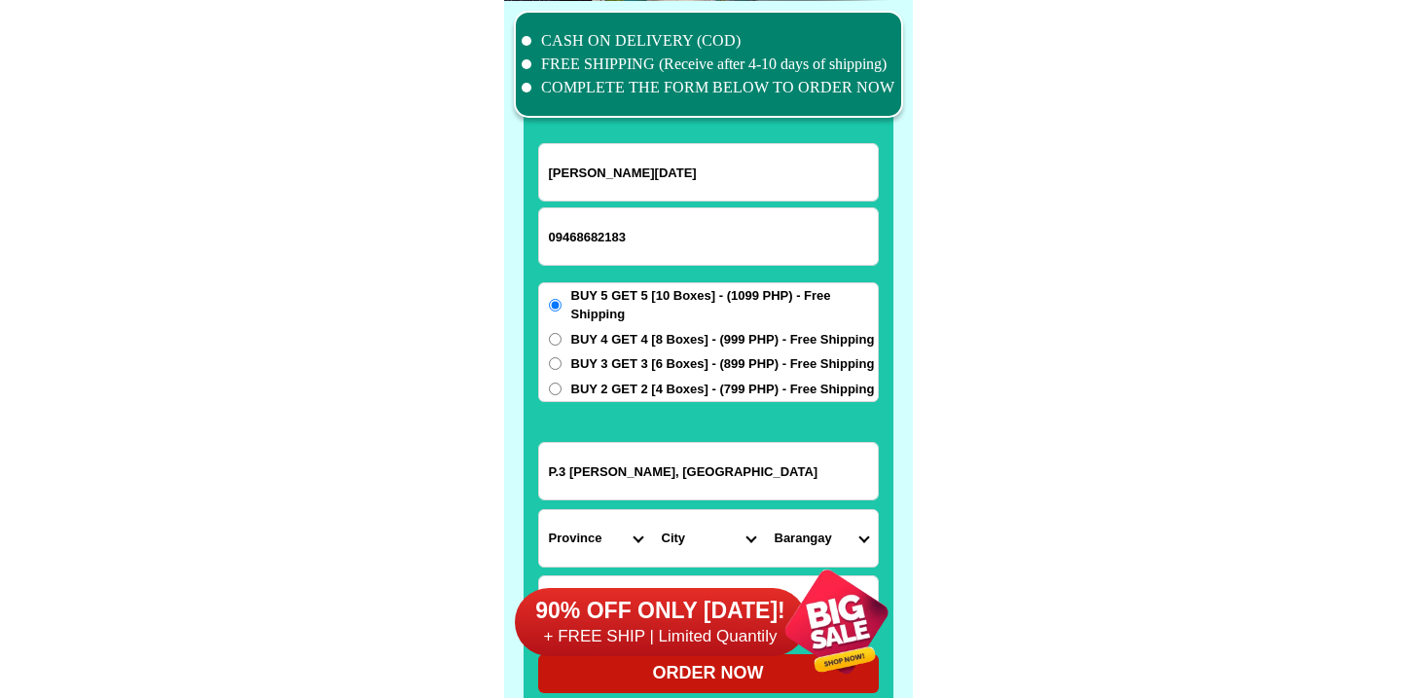
type input "P.3 Naga ,Jimenez, Misamis Occidental"
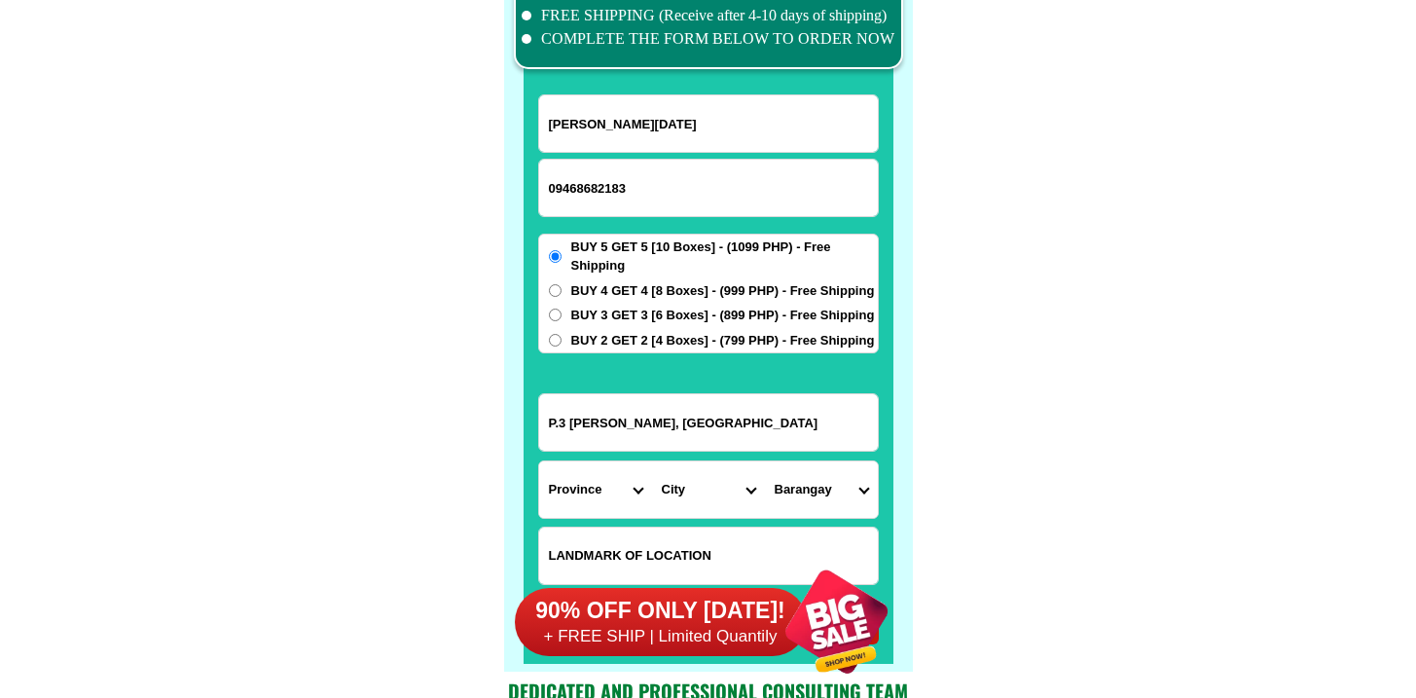
scroll to position [15176, 0]
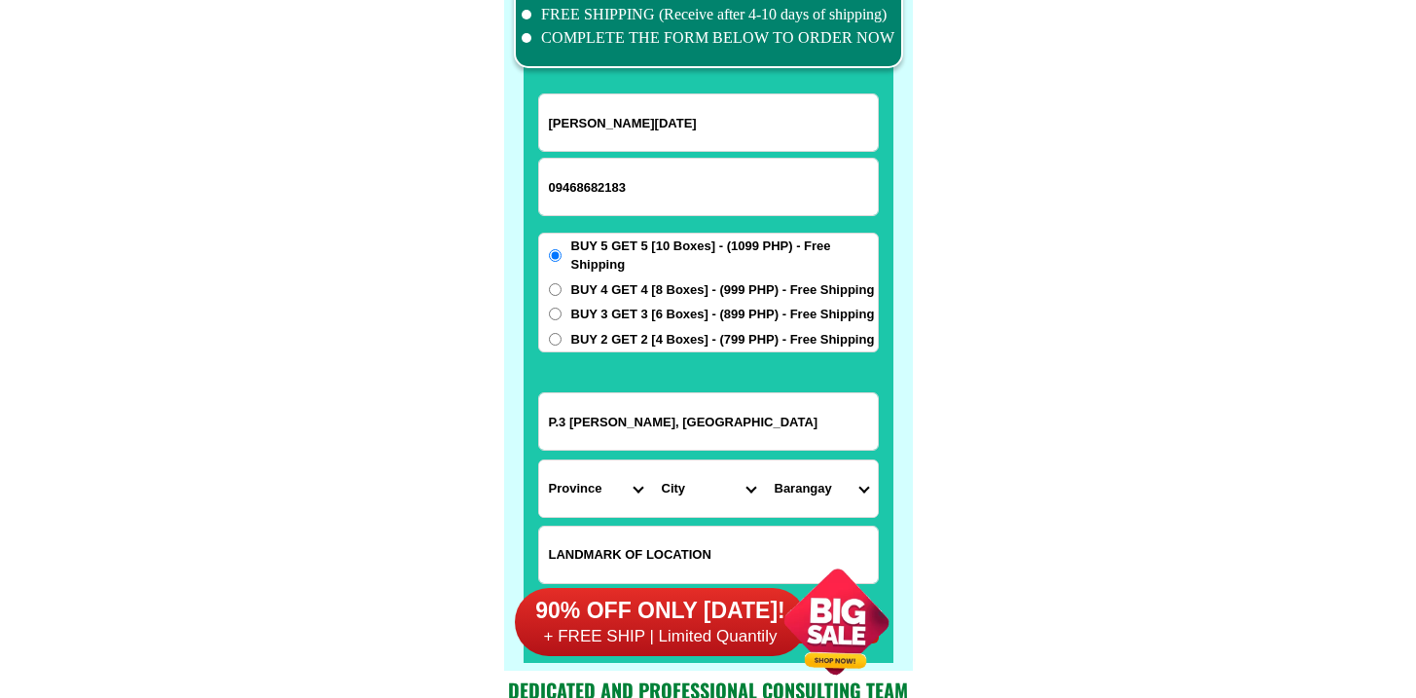
click at [569, 501] on select "Province [GEOGRAPHIC_DATA] [GEOGRAPHIC_DATA][PERSON_NAME][GEOGRAPHIC_DATA][GEOG…" at bounding box center [595, 488] width 113 height 56
select select "63_283"
click at [539, 460] on select "Province [GEOGRAPHIC_DATA] [GEOGRAPHIC_DATA][PERSON_NAME][GEOGRAPHIC_DATA][GEOG…" at bounding box center [595, 488] width 113 height 56
click at [699, 489] on select "City Aloran Baliangao Bonifacio Calamba Don-victoriano-chiongbian Jimenez Lopez…" at bounding box center [708, 488] width 113 height 56
select select "63_2836851"
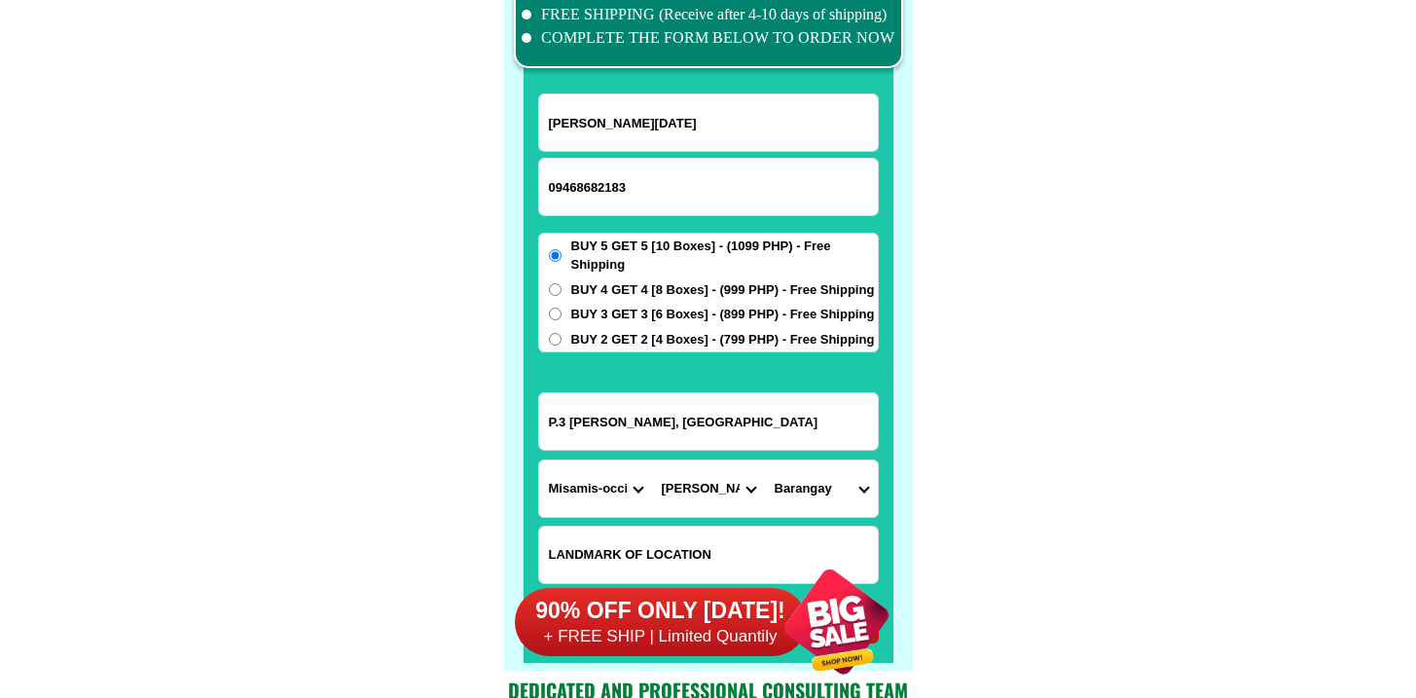
click at [652, 460] on select "City Aloran Baliangao Bonifacio Calamba Don-victoriano-chiongbian Jimenez Lopez…" at bounding box center [708, 488] width 113 height 56
click at [816, 479] on select "Barangay Adorable Butuay Carmen Corrales Dicoloc Gata Guintomoyan Macabayao Mal…" at bounding box center [821, 488] width 113 height 56
select select "63_28368512287"
click at [765, 460] on select "Barangay Adorable Butuay Carmen Corrales Dicoloc Gata Guintomoyan Macabayao Mal…" at bounding box center [821, 488] width 113 height 56
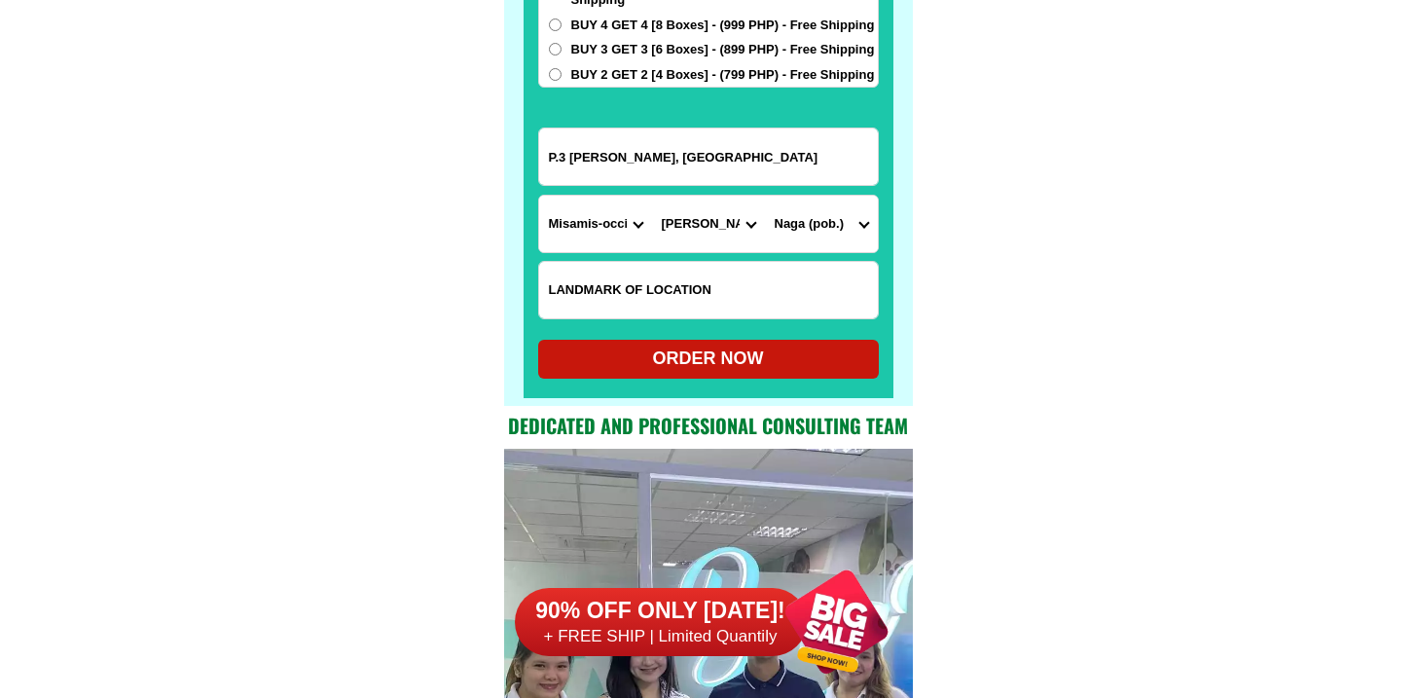
scroll to position [15498, 0]
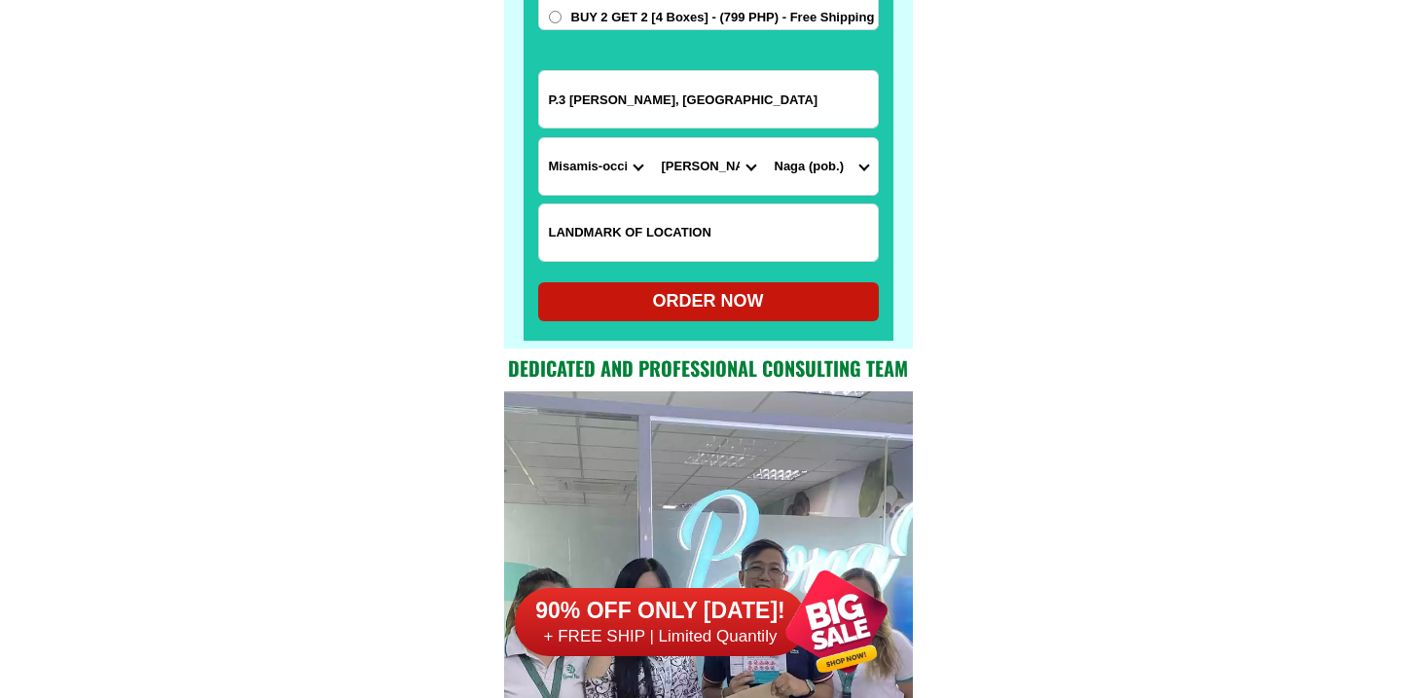
click at [727, 295] on div "ORDER NOW" at bounding box center [708, 301] width 341 height 26
radio input "true"
